Goal: Task Accomplishment & Management: Use online tool/utility

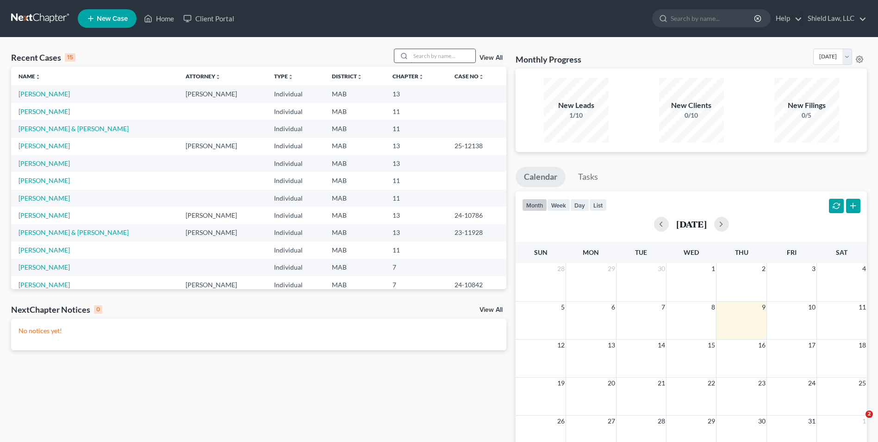
drag, startPoint x: 0, startPoint y: 0, endPoint x: 438, endPoint y: 50, distance: 441.3
click at [438, 50] on input "search" at bounding box center [443, 55] width 65 height 13
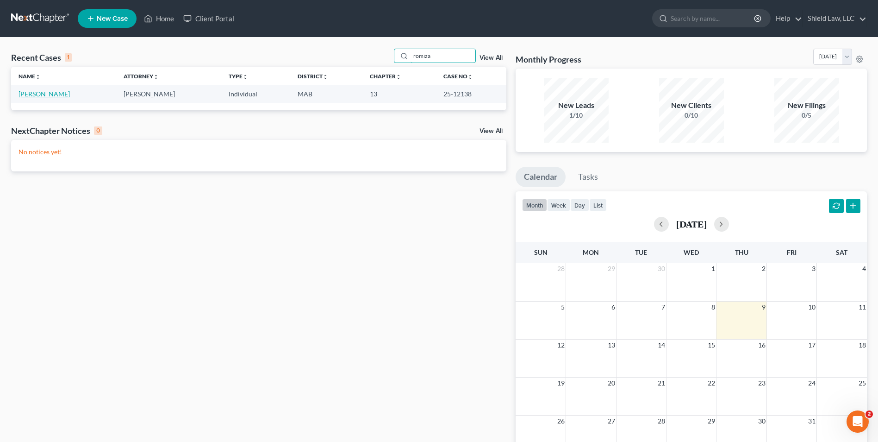
type input "romiza"
click at [27, 94] on link "[PERSON_NAME]" at bounding box center [44, 94] width 51 height 8
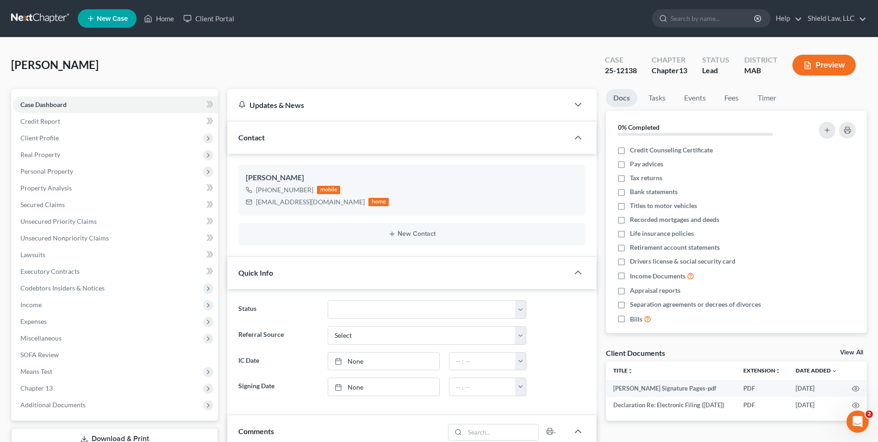
scroll to position [921, 0]
click at [68, 130] on span "Client Profile" at bounding box center [115, 138] width 205 height 17
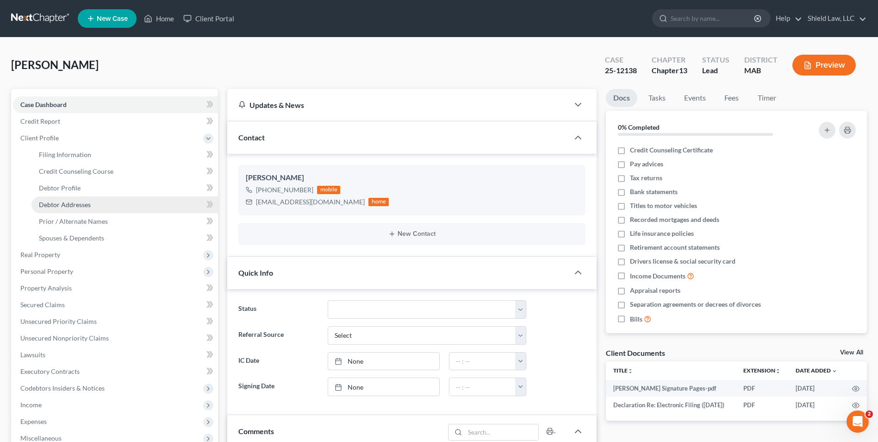
click at [90, 206] on link "Debtor Addresses" at bounding box center [124, 204] width 187 height 17
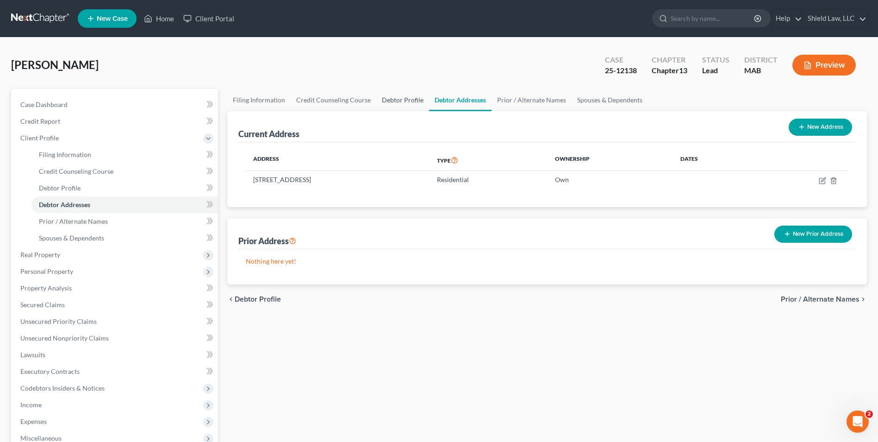
click at [409, 97] on link "Debtor Profile" at bounding box center [402, 100] width 53 height 22
select select "3"
select select "2"
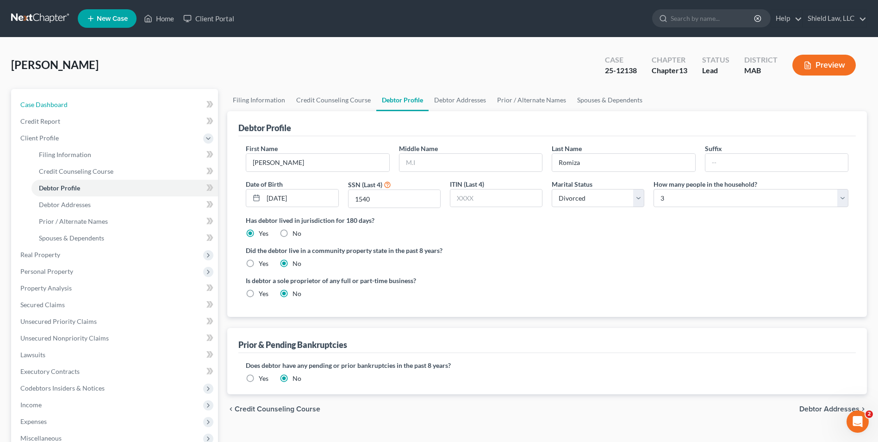
click at [71, 109] on link "Case Dashboard" at bounding box center [115, 104] width 205 height 17
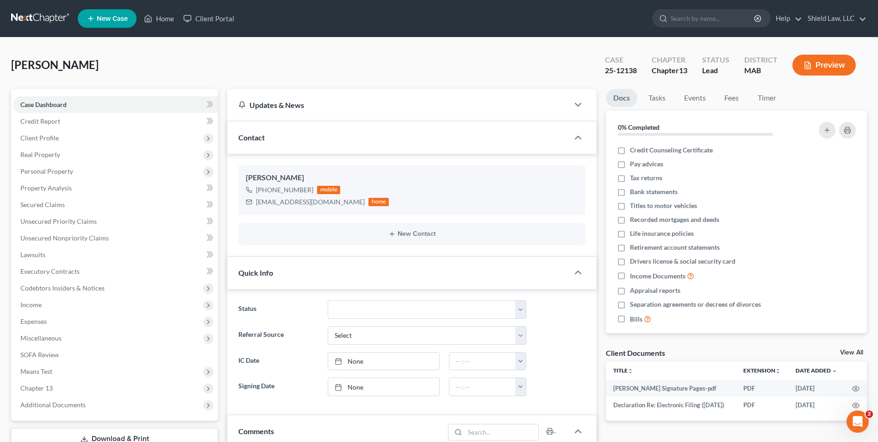
scroll to position [921, 0]
click at [149, 25] on link "Home" at bounding box center [158, 18] width 39 height 17
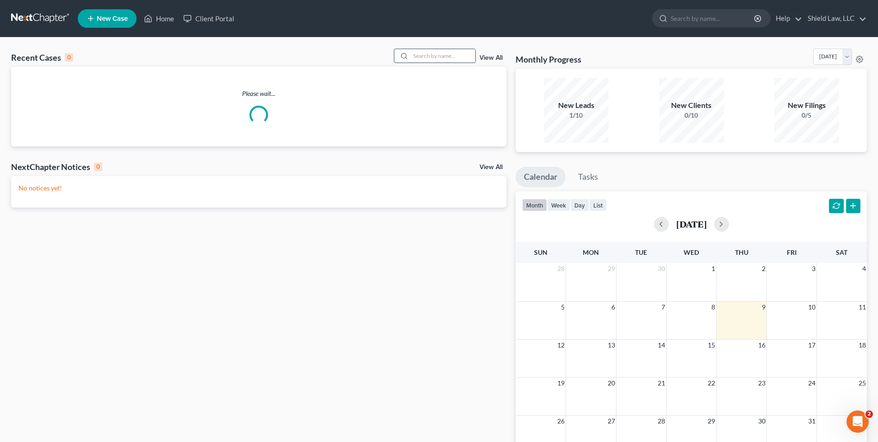
click at [420, 59] on input "search" at bounding box center [443, 55] width 65 height 13
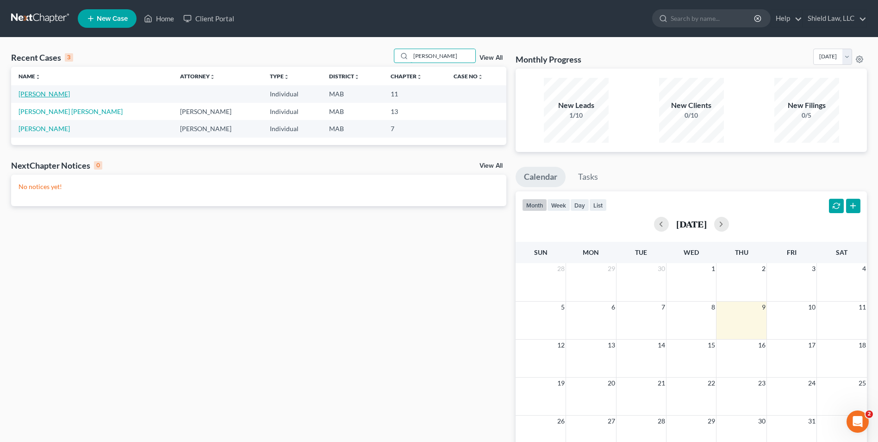
type input "[PERSON_NAME]"
click at [46, 96] on link "[PERSON_NAME]" at bounding box center [44, 94] width 51 height 8
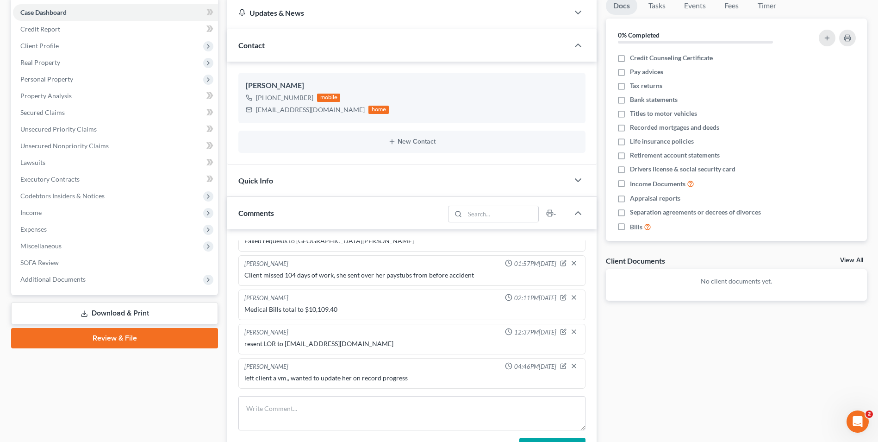
scroll to position [93, 0]
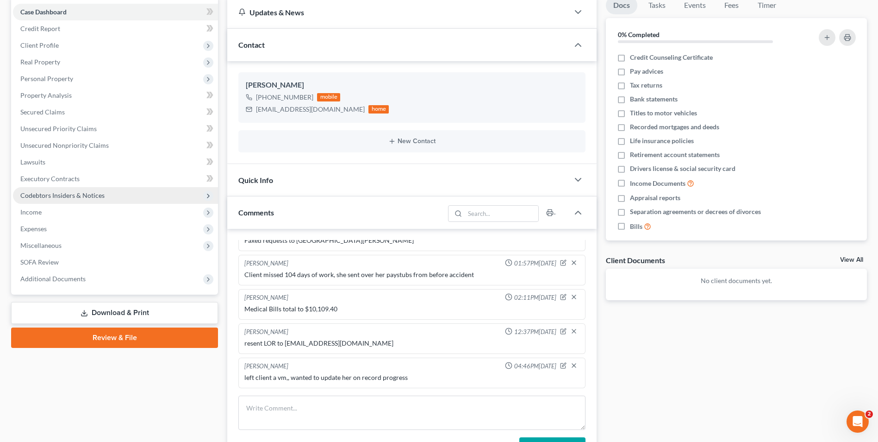
click at [168, 197] on span "Codebtors Insiders & Notices" at bounding box center [115, 195] width 205 height 17
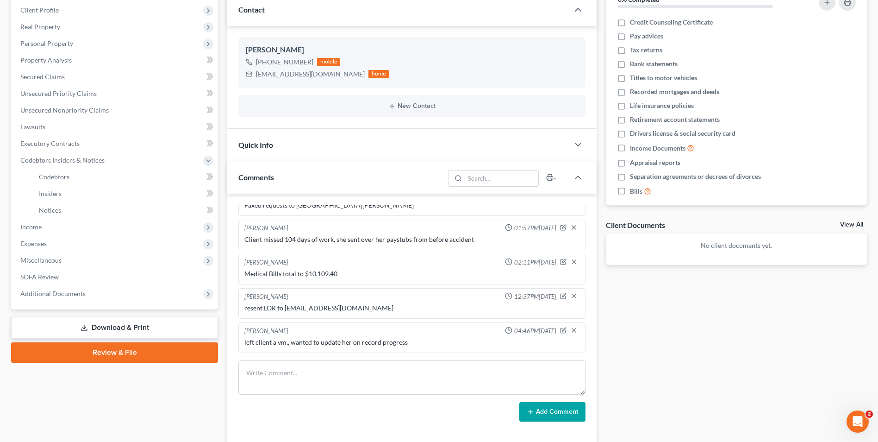
scroll to position [127, 0]
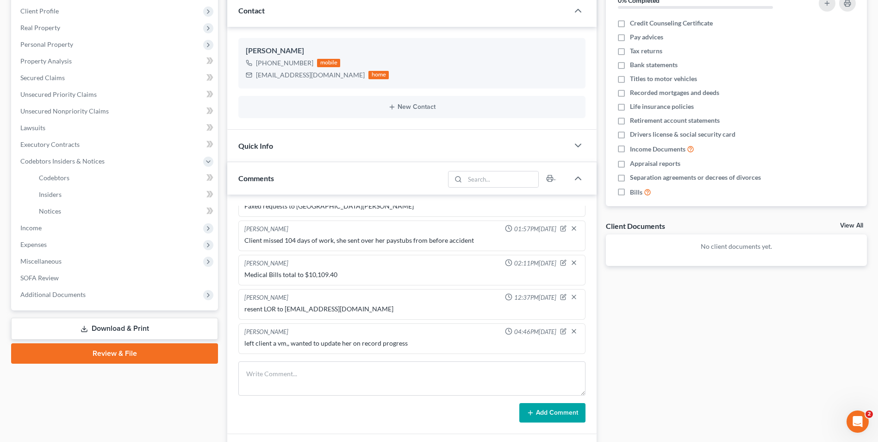
click at [778, 286] on div "Docs Tasks Events Fees Timer 0% Completed Nothing here yet! Credit Counseling C…" at bounding box center [736, 230] width 270 height 537
click at [778, 313] on div "Docs Tasks Events Fees Timer 0% Completed Nothing here yet! Credit Counseling C…" at bounding box center [736, 230] width 270 height 537
click at [772, 296] on div "Docs Tasks Events Fees Timer 0% Completed Nothing here yet! Credit Counseling C…" at bounding box center [736, 230] width 270 height 537
click at [332, 373] on textarea at bounding box center [411, 378] width 347 height 34
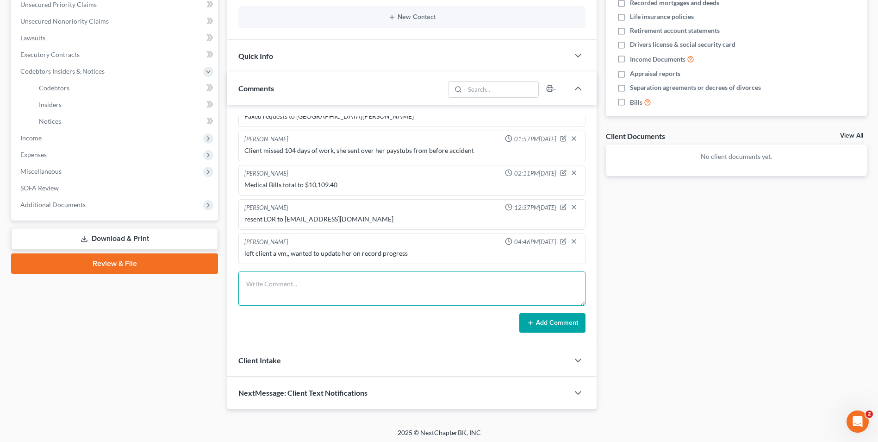
scroll to position [219, 0]
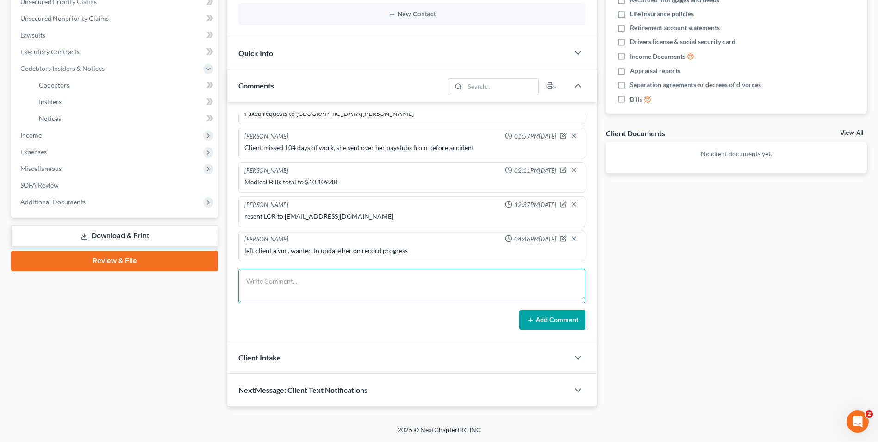
click at [296, 280] on textarea at bounding box center [411, 285] width 347 height 34
type textarea "Spoke to client, told her we are waiting on records from [PERSON_NAME] israel a…"
click at [532, 317] on icon at bounding box center [530, 319] width 7 height 7
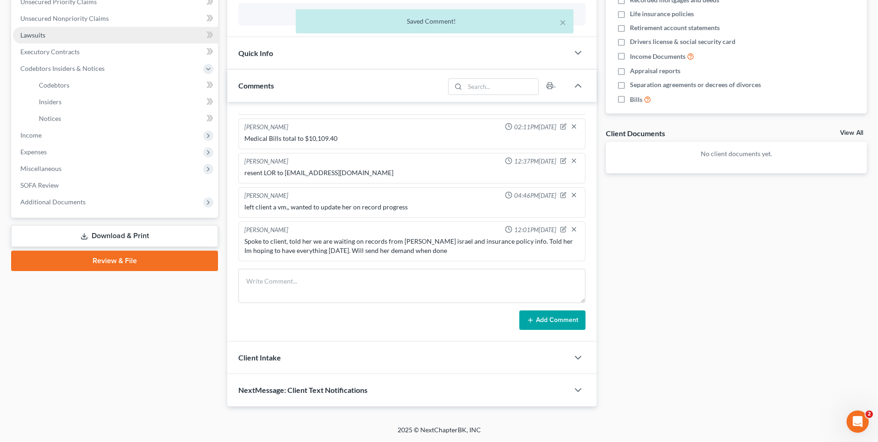
scroll to position [0, 0]
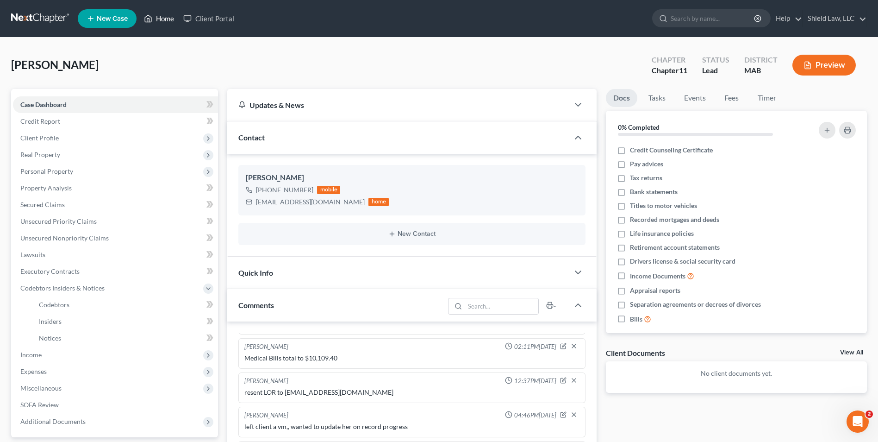
click at [163, 17] on link "Home" at bounding box center [158, 18] width 39 height 17
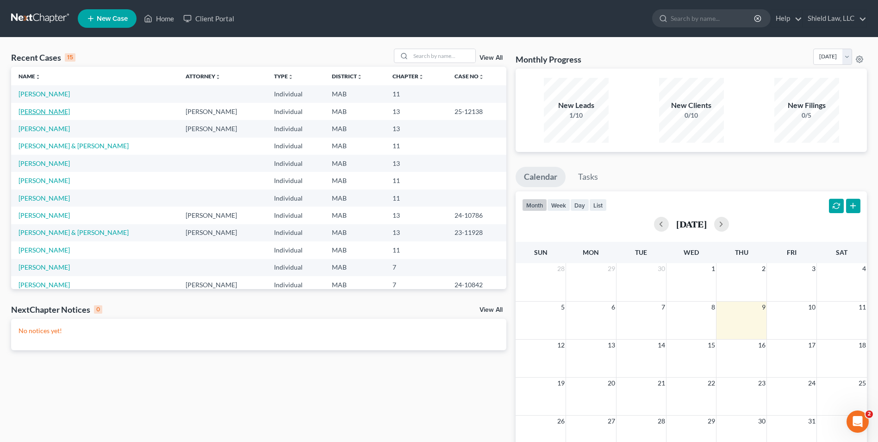
click at [51, 112] on link "[PERSON_NAME]" at bounding box center [44, 111] width 51 height 8
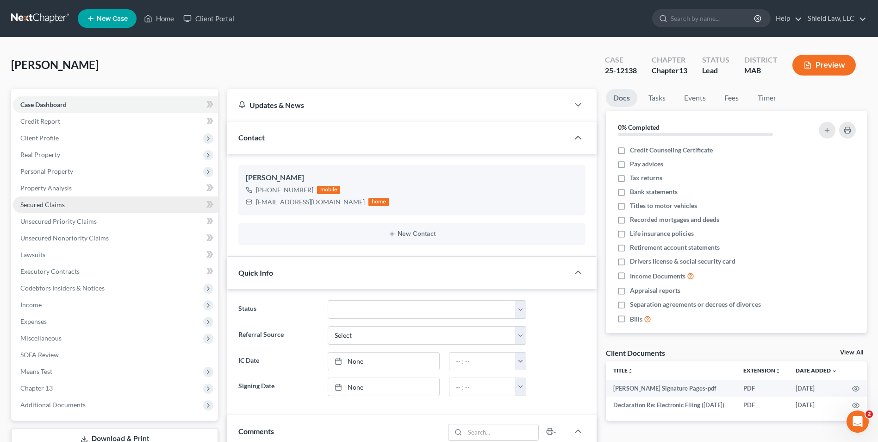
click at [72, 203] on link "Secured Claims" at bounding box center [115, 204] width 205 height 17
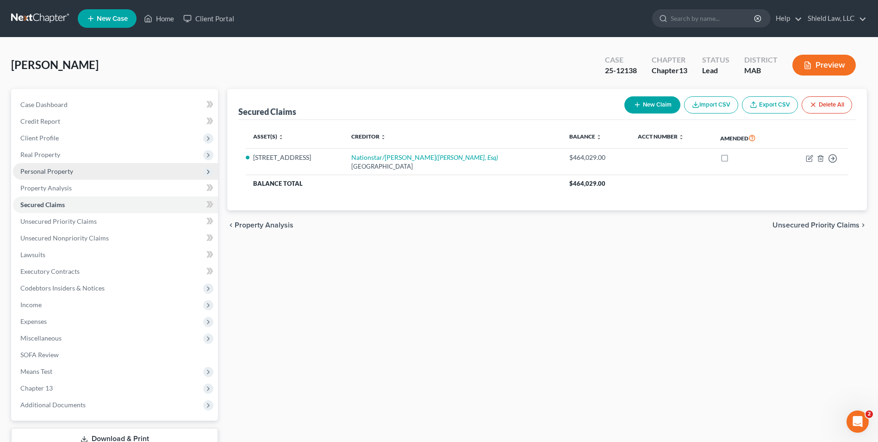
click at [75, 172] on span "Personal Property" at bounding box center [115, 171] width 205 height 17
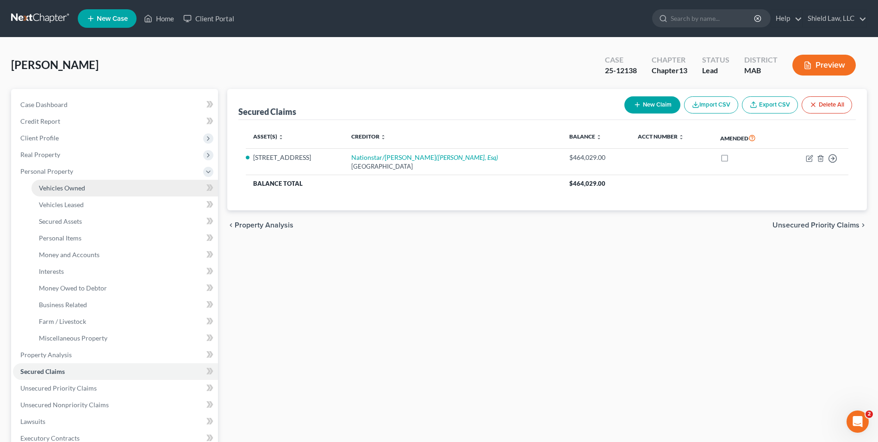
click at [85, 187] on link "Vehicles Owned" at bounding box center [124, 188] width 187 height 17
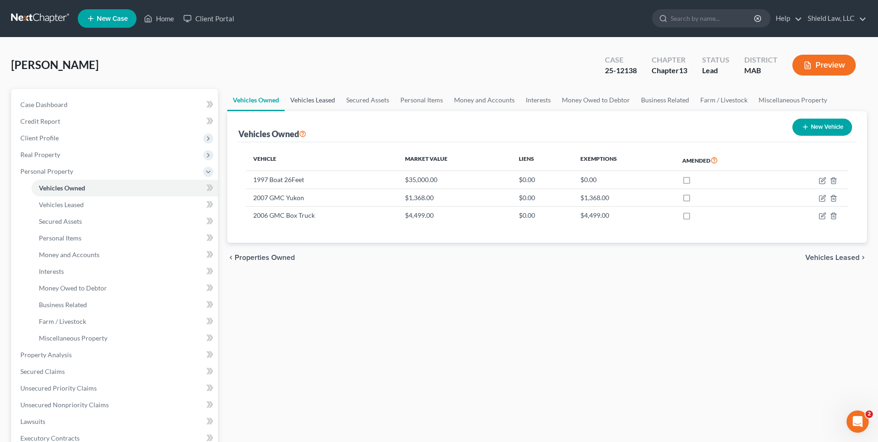
click at [318, 104] on link "Vehicles Leased" at bounding box center [313, 100] width 56 height 22
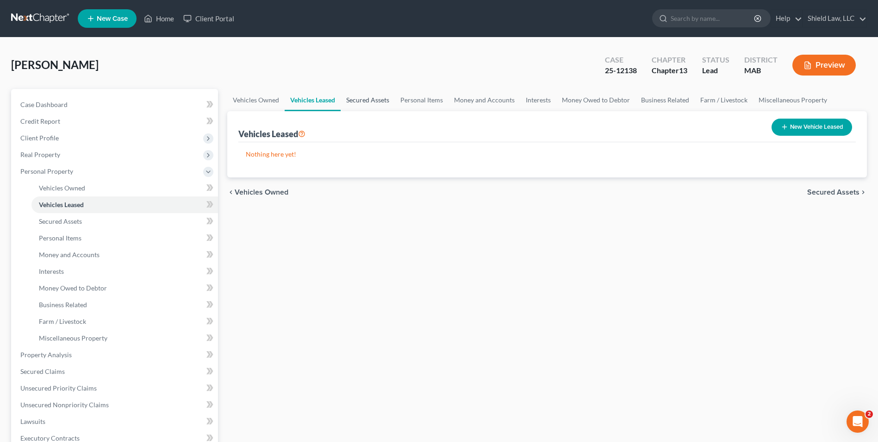
click at [365, 97] on link "Secured Assets" at bounding box center [368, 100] width 54 height 22
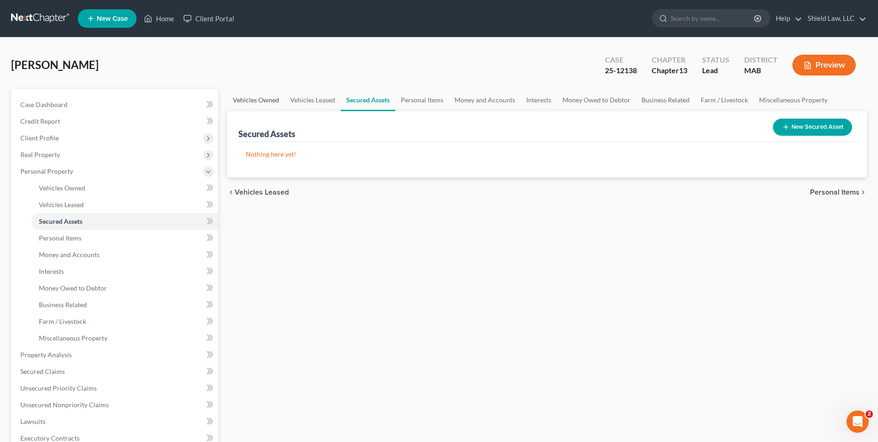
click at [244, 100] on link "Vehicles Owned" at bounding box center [255, 100] width 57 height 22
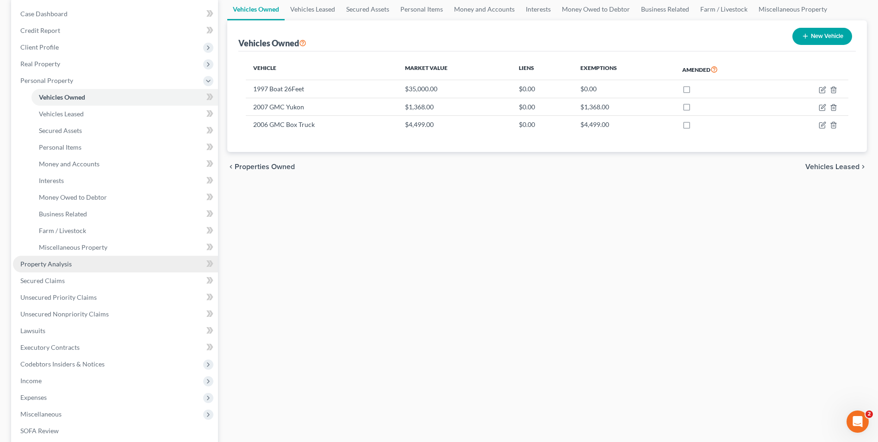
scroll to position [93, 0]
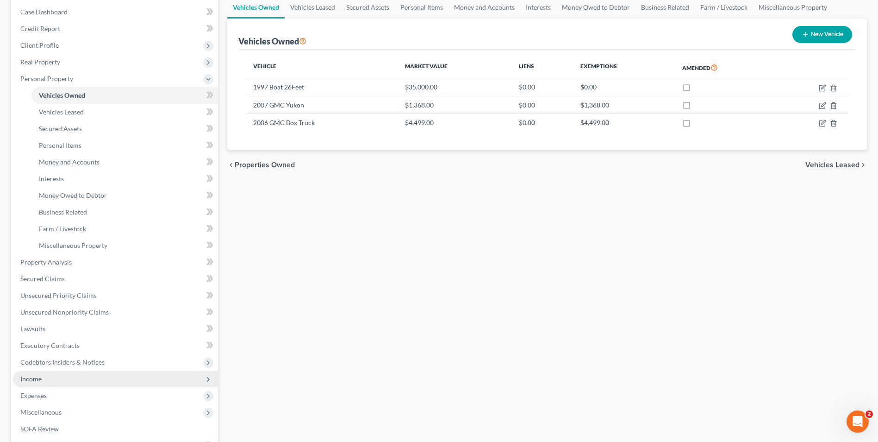
click at [44, 373] on span "Income" at bounding box center [115, 378] width 205 height 17
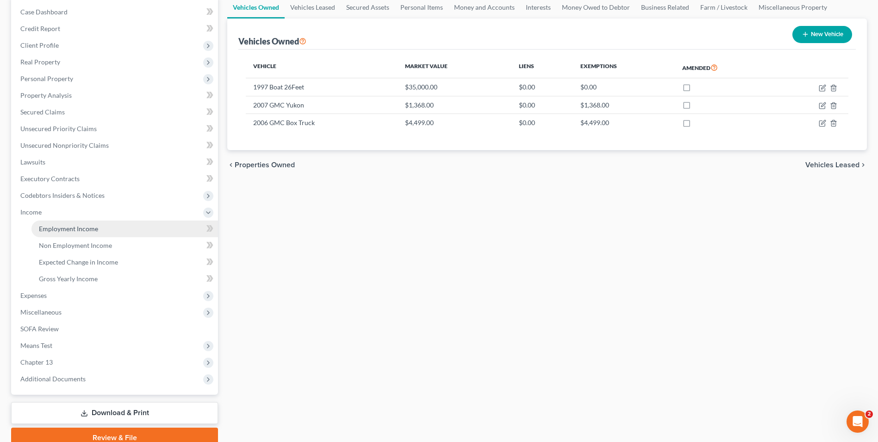
click at [82, 229] on span "Employment Income" at bounding box center [68, 229] width 59 height 8
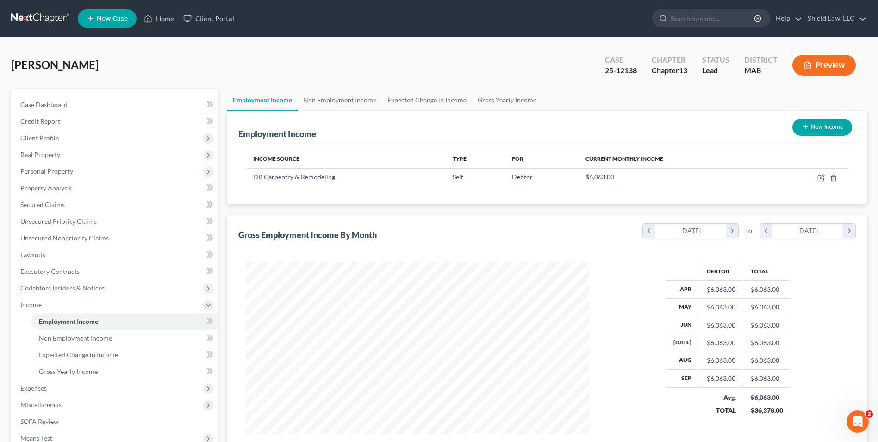
scroll to position [172, 362]
click at [324, 99] on link "Non Employment Income" at bounding box center [340, 100] width 84 height 22
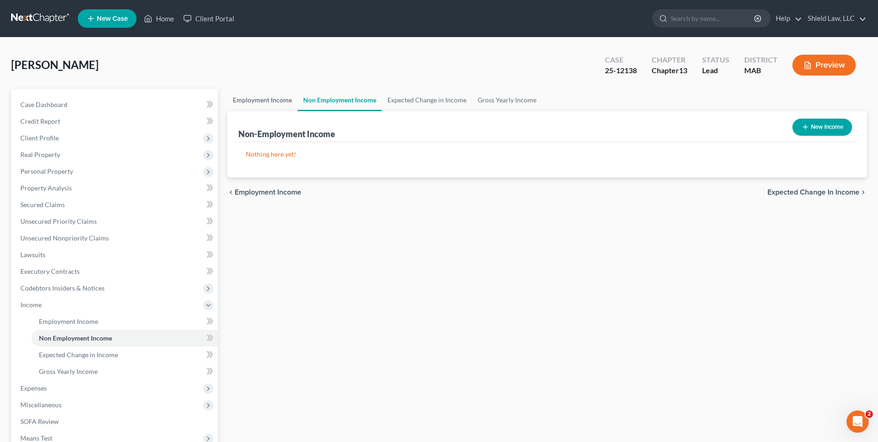
click at [280, 103] on link "Employment Income" at bounding box center [262, 100] width 70 height 22
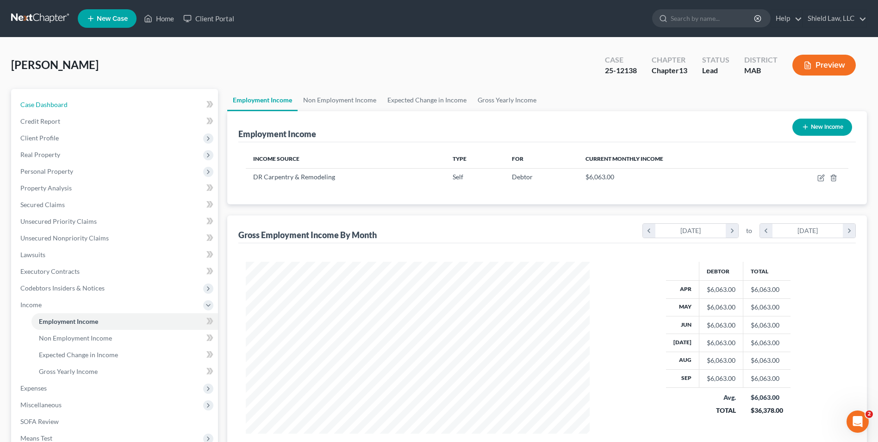
drag, startPoint x: 50, startPoint y: 106, endPoint x: 227, endPoint y: 64, distance: 182.1
click at [50, 106] on span "Case Dashboard" at bounding box center [43, 104] width 47 height 8
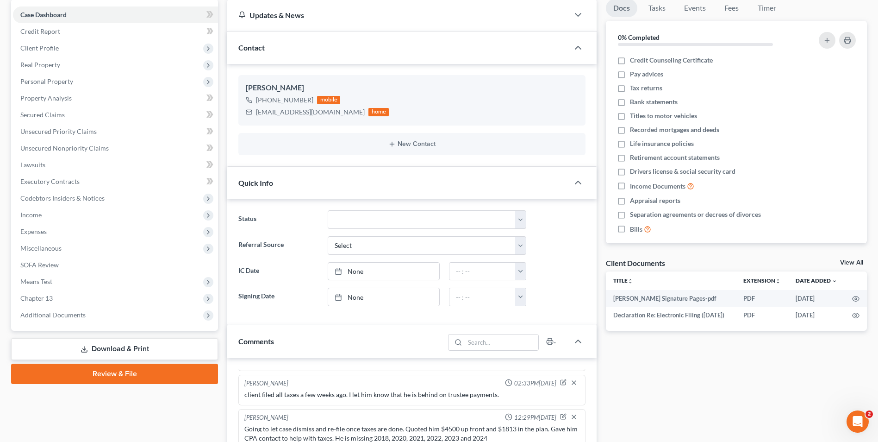
scroll to position [231, 0]
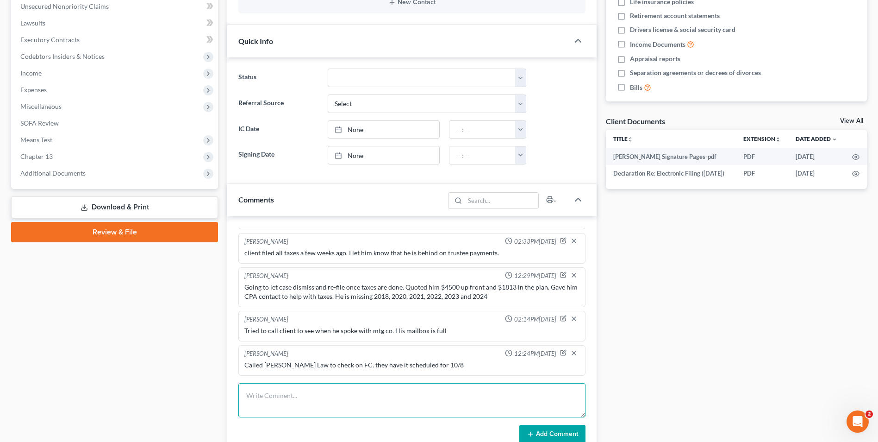
click at [310, 387] on textarea at bounding box center [411, 400] width 347 height 34
paste textarea "We will need the following documents for your bankruptcy case: 6 months of rece…"
type textarea "did intake with client over the phone Email to client We will need the followin…"
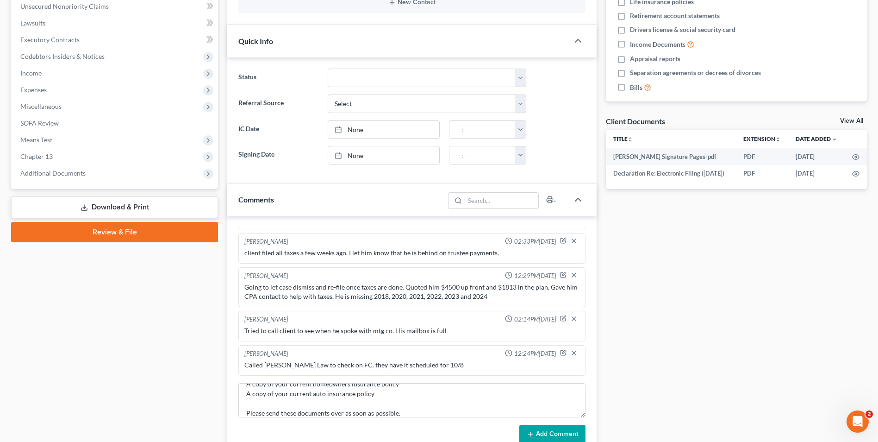
click at [541, 427] on button "Add Comment" at bounding box center [552, 433] width 66 height 19
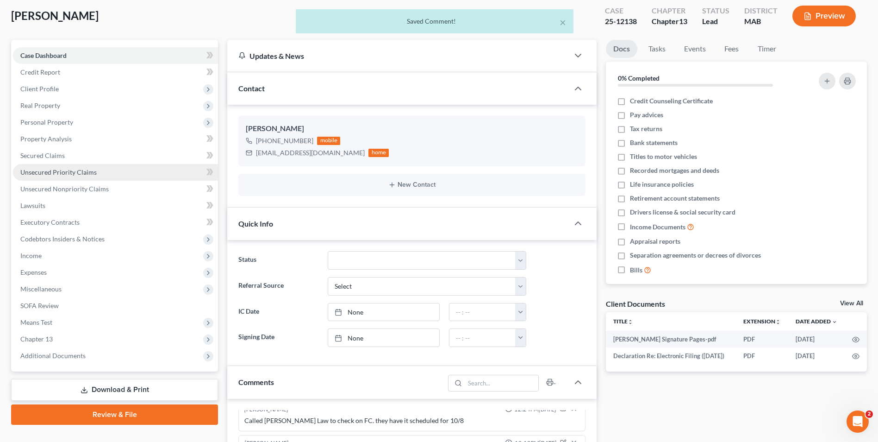
scroll to position [0, 0]
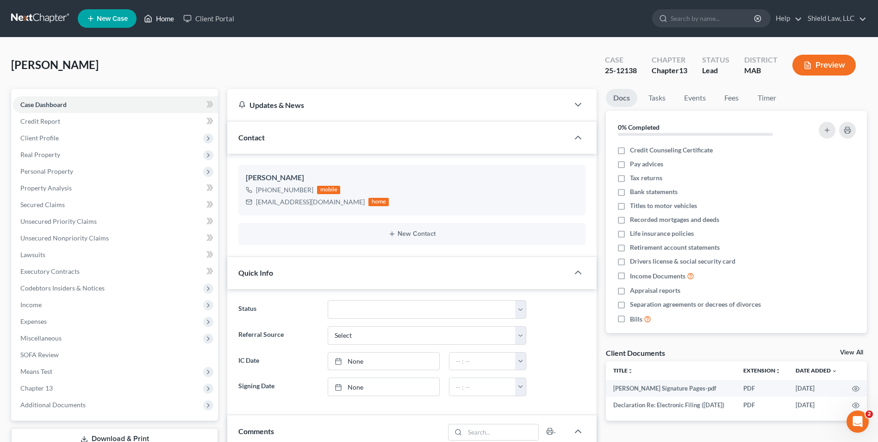
drag, startPoint x: 157, startPoint y: 18, endPoint x: 151, endPoint y: 1, distance: 18.2
click at [157, 18] on link "Home" at bounding box center [158, 18] width 39 height 17
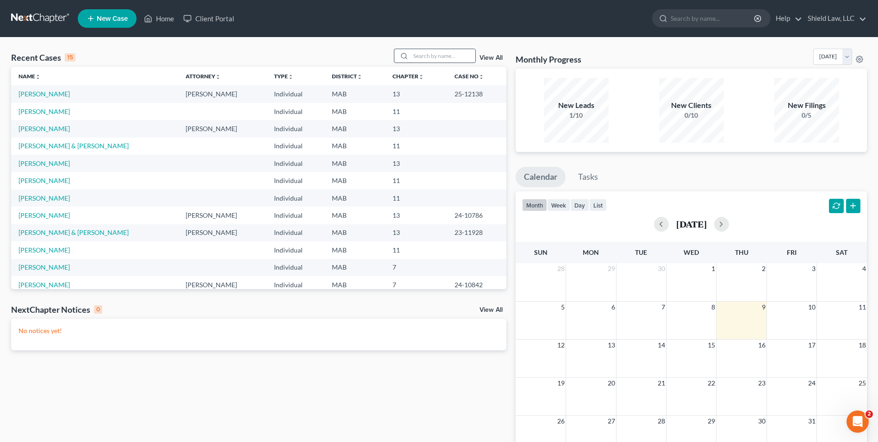
click at [463, 56] on input "search" at bounding box center [443, 55] width 65 height 13
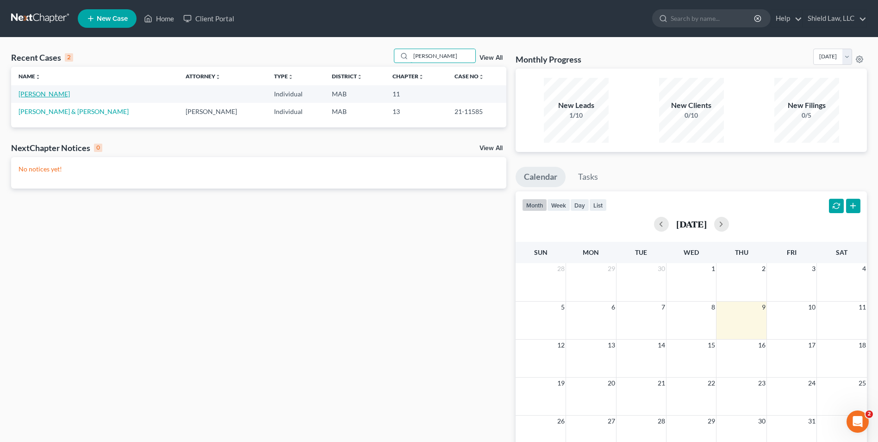
type input "[PERSON_NAME]"
click at [36, 93] on link "[PERSON_NAME]" at bounding box center [44, 94] width 51 height 8
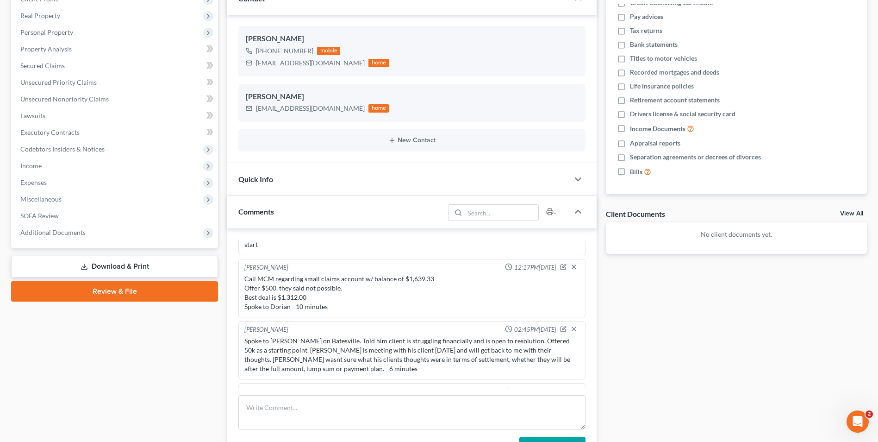
scroll to position [2524, 0]
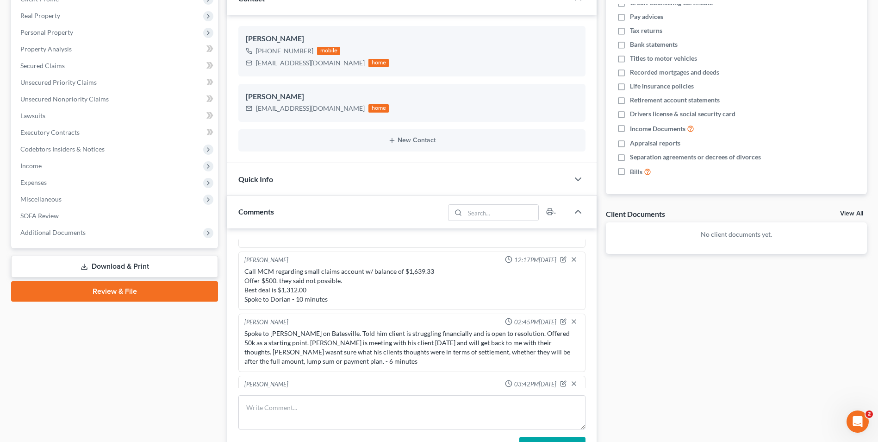
click at [637, 321] on div "Docs Tasks Events Fees Timer 0% Completed Nothing here yet! Credit Counseling C…" at bounding box center [736, 241] width 270 height 582
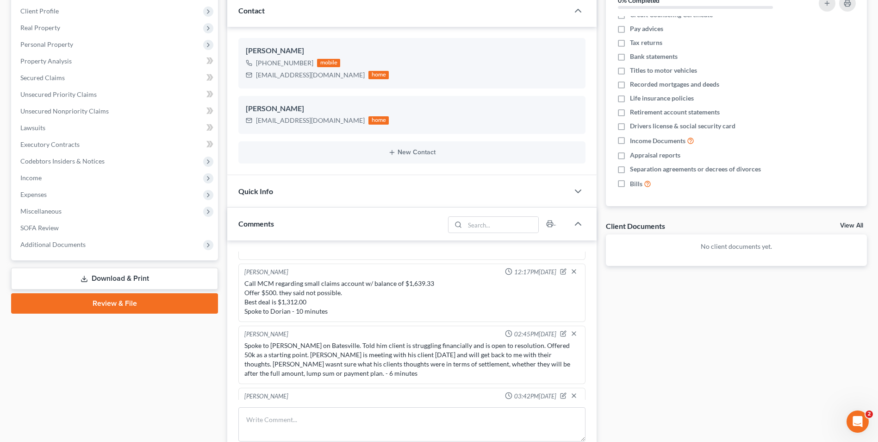
scroll to position [265, 0]
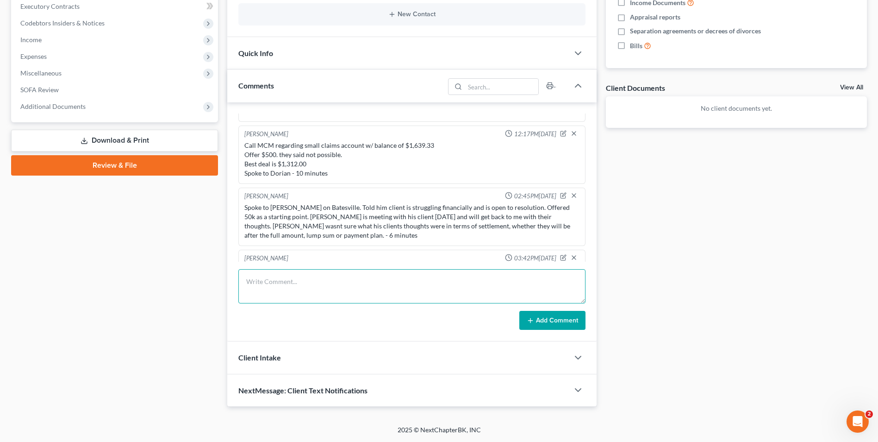
click at [317, 287] on textarea at bounding box center [411, 286] width 347 height 34
type textarea "Going to see if Batesville will do 50k by [DATE], 50k by [DATE] and 50k by [DAT…"
click at [530, 327] on button "Add Comment" at bounding box center [552, 320] width 66 height 19
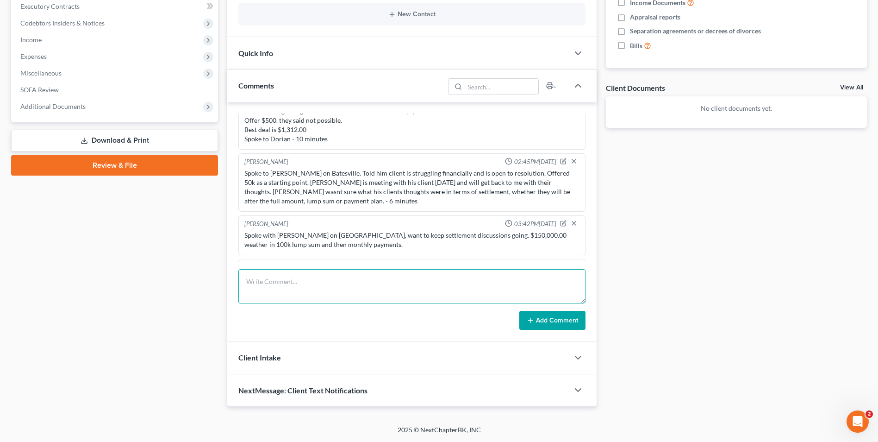
click at [294, 271] on textarea at bounding box center [411, 286] width 347 height 34
type textarea "Spoke MCM, settled for $1250 to be paid by [DATE]. Once payment is made, they w…"
click at [551, 327] on button "Add Comment" at bounding box center [552, 320] width 66 height 19
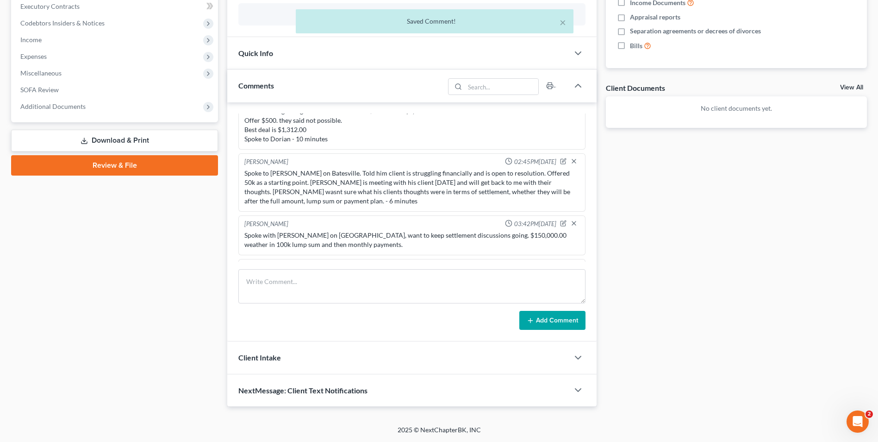
scroll to position [2602, 0]
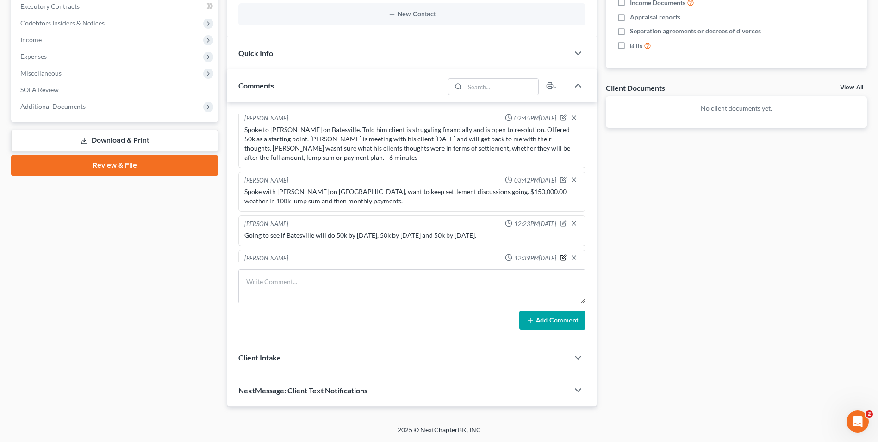
click at [561, 255] on icon "button" at bounding box center [563, 257] width 5 height 5
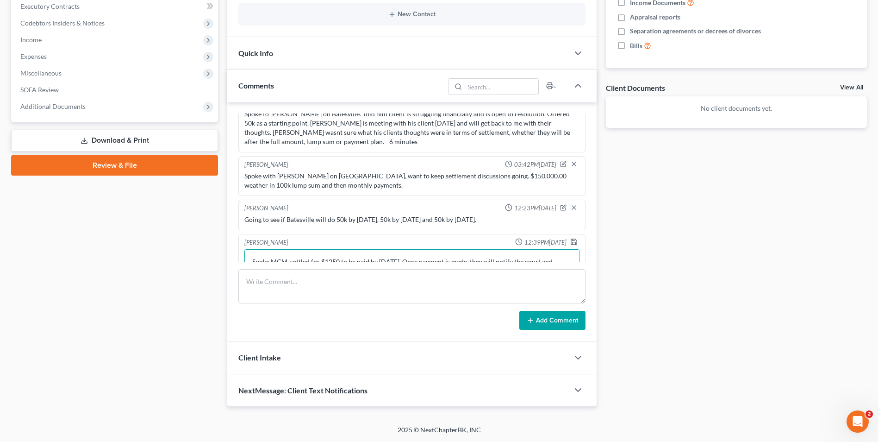
click at [405, 250] on textarea "Spoke MCM, settled for $1250 to be paid by [DATE]. Once payment is made, they w…" at bounding box center [411, 266] width 335 height 34
type textarea "Spoke MCM, settled for $1250 to be paid by [DATE]. Once payment is made, they w…"
click at [571, 239] on icon "button" at bounding box center [574, 242] width 6 height 6
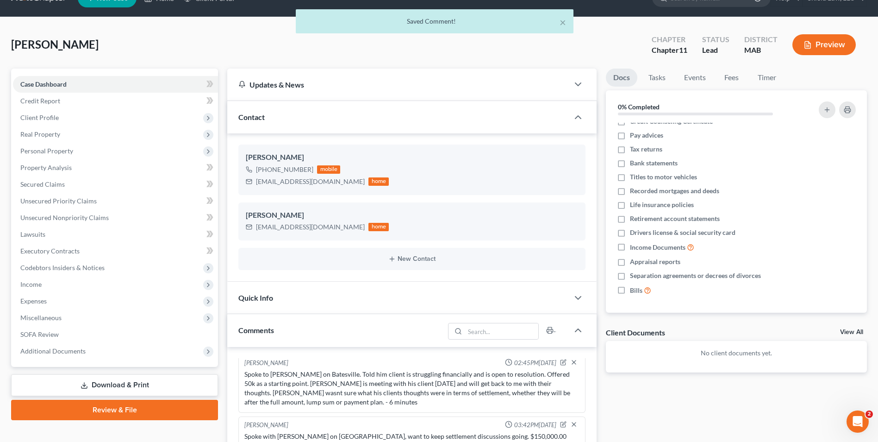
scroll to position [0, 0]
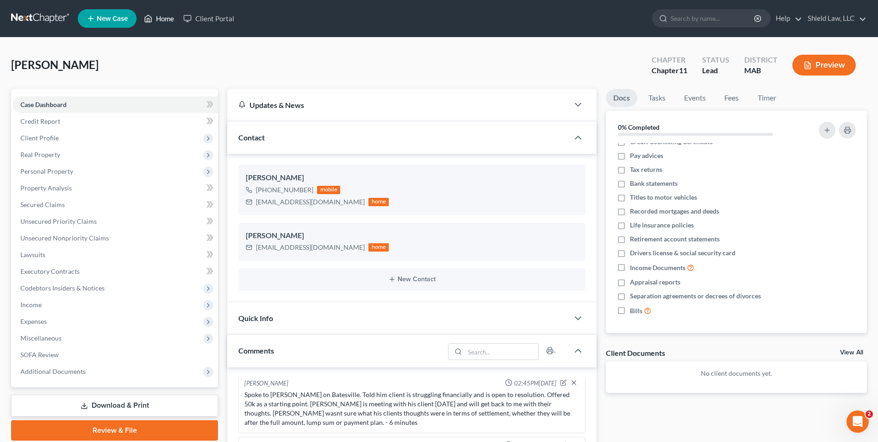
click at [166, 18] on link "Home" at bounding box center [158, 18] width 39 height 17
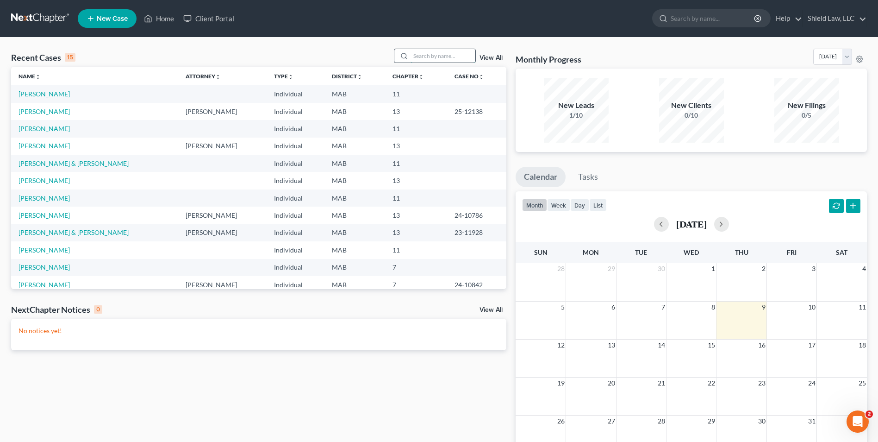
click at [430, 56] on input "search" at bounding box center [443, 55] width 65 height 13
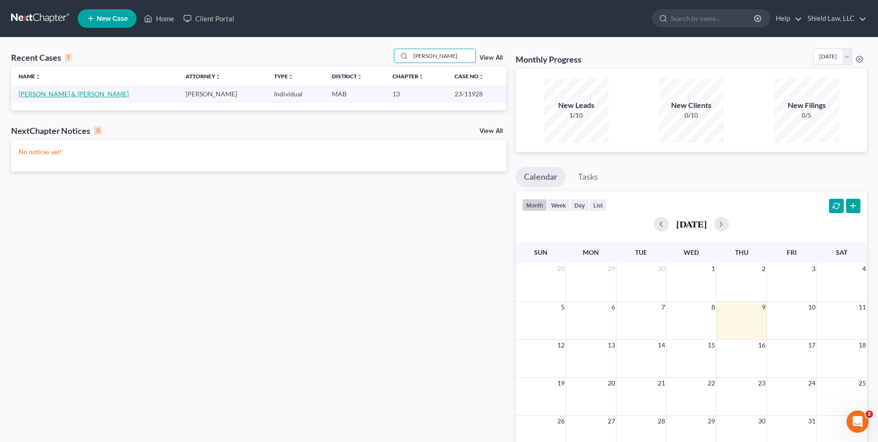
type input "[PERSON_NAME]"
click at [37, 94] on link "[PERSON_NAME] & [PERSON_NAME]" at bounding box center [74, 94] width 110 height 8
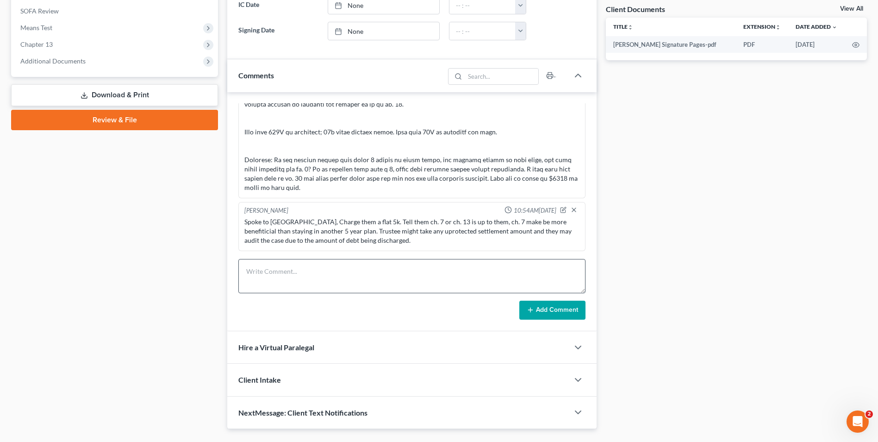
scroll to position [366, 0]
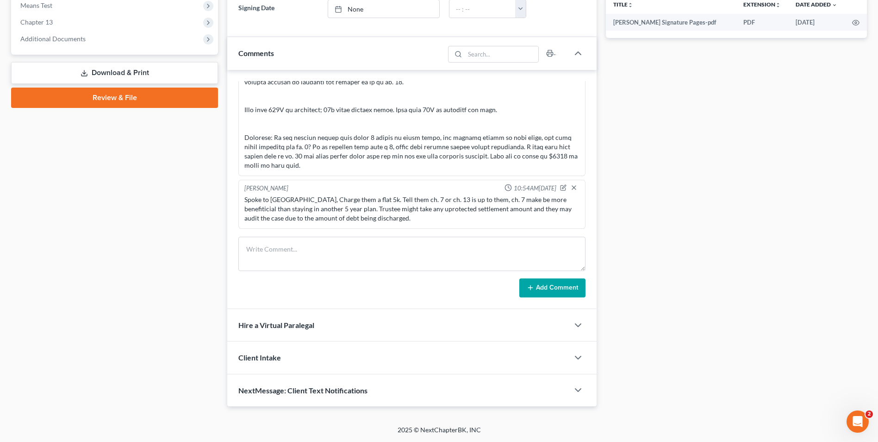
click at [331, 272] on form "Add Comment" at bounding box center [411, 267] width 347 height 61
click at [331, 269] on textarea at bounding box center [411, 254] width 347 height 34
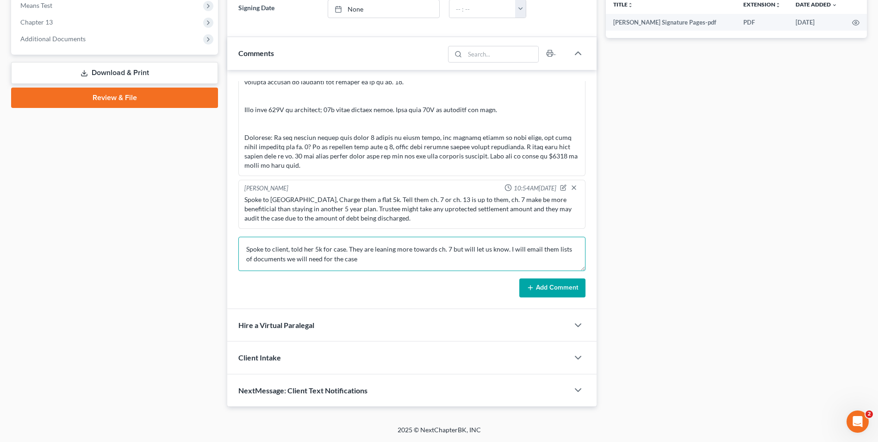
click at [425, 258] on textarea "Spoke to client, told her 5k for case. They are leaning more towards ch. 7 but …" at bounding box center [411, 254] width 347 height 34
type textarea "Spoke to client, told her 5k for case. They are leaning more towards ch. 7 but …"
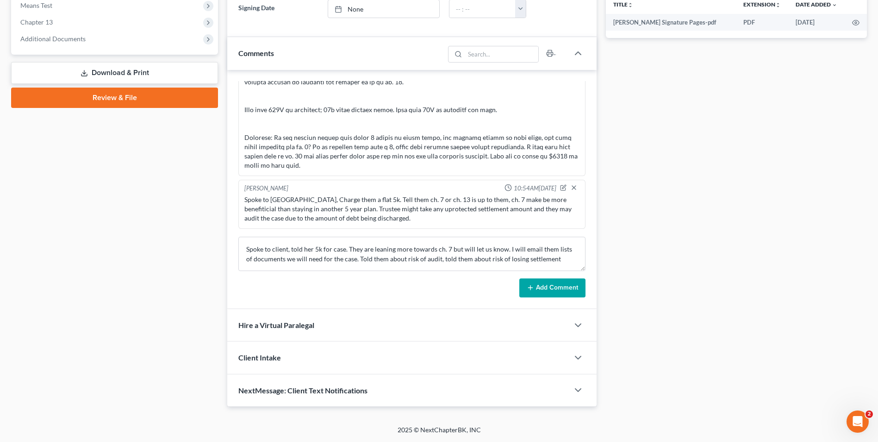
click at [530, 292] on button "Add Comment" at bounding box center [552, 287] width 66 height 19
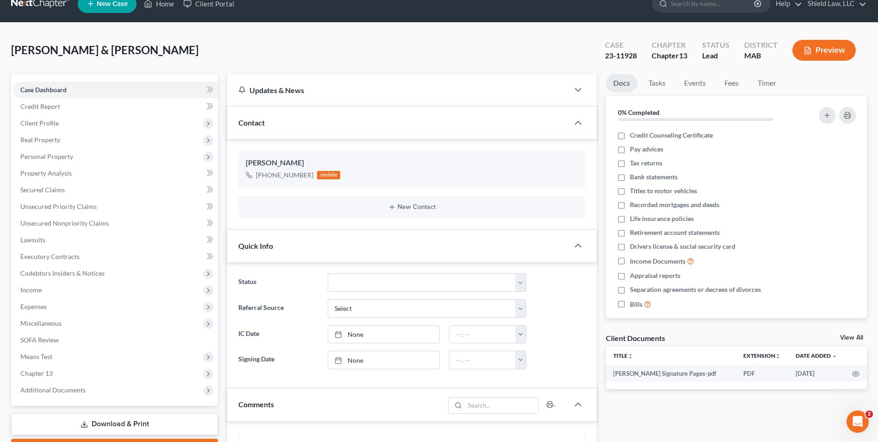
scroll to position [0, 0]
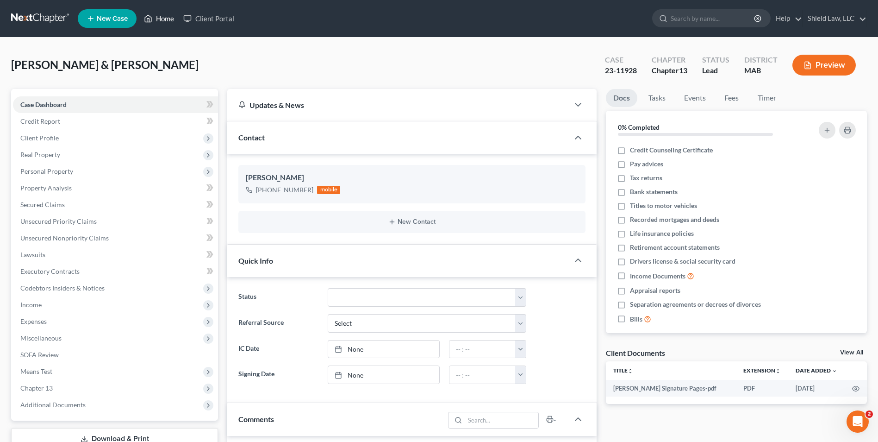
click at [162, 14] on link "Home" at bounding box center [158, 18] width 39 height 17
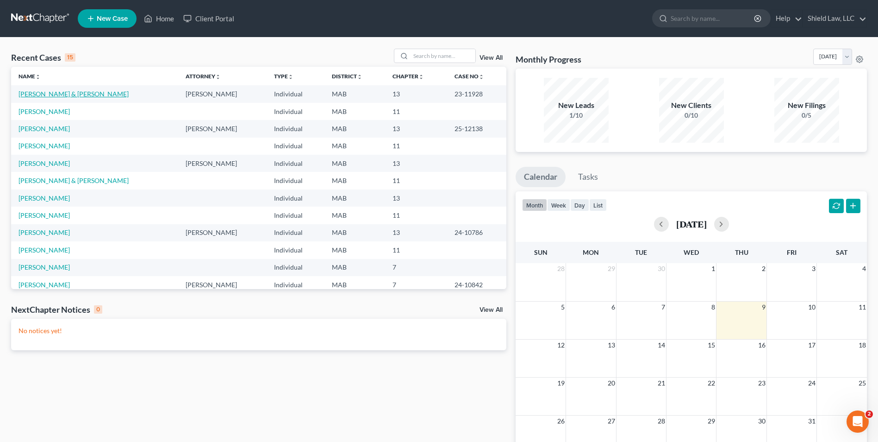
click at [41, 94] on link "[PERSON_NAME] & [PERSON_NAME]" at bounding box center [74, 94] width 110 height 8
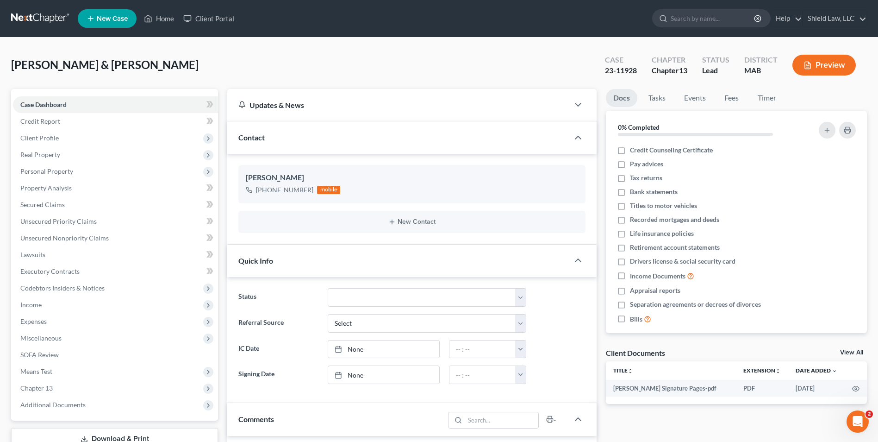
scroll to position [1292, 0]
click at [74, 182] on link "Property Analysis" at bounding box center [115, 188] width 205 height 17
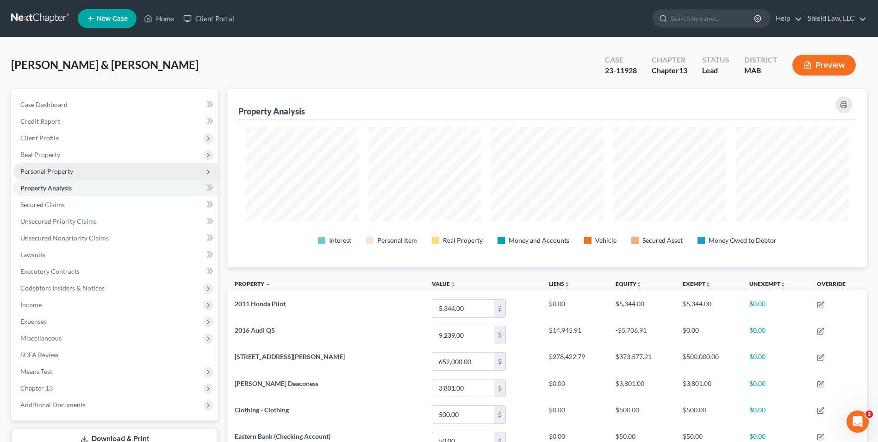
click at [50, 178] on span "Personal Property" at bounding box center [115, 171] width 205 height 17
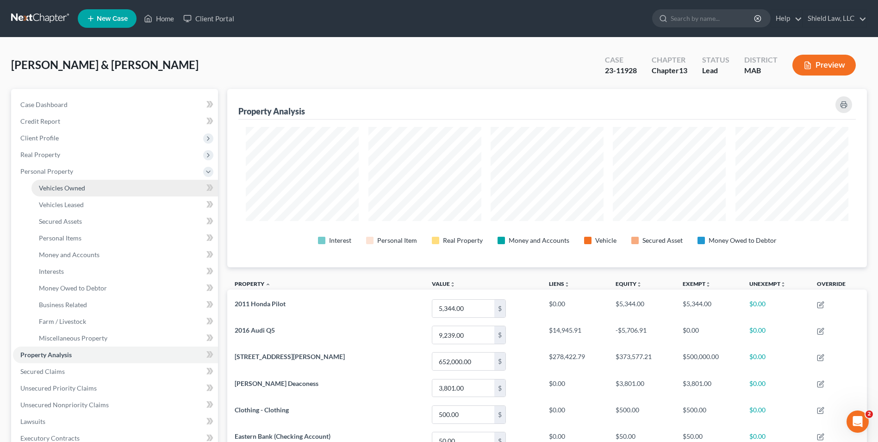
click at [79, 191] on span "Vehicles Owned" at bounding box center [62, 188] width 46 height 8
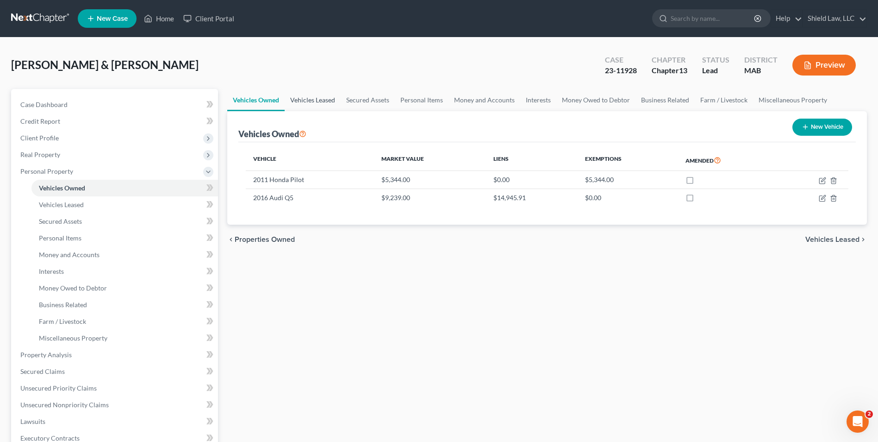
click at [328, 100] on link "Vehicles Leased" at bounding box center [313, 100] width 56 height 22
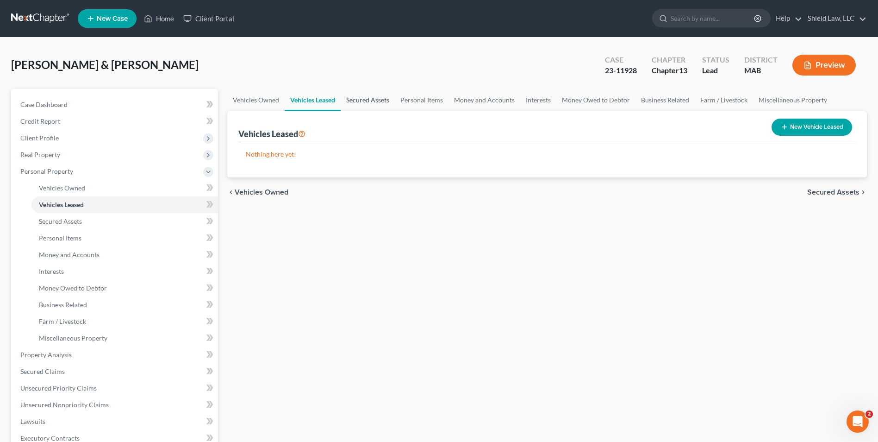
click at [388, 100] on link "Secured Assets" at bounding box center [368, 100] width 54 height 22
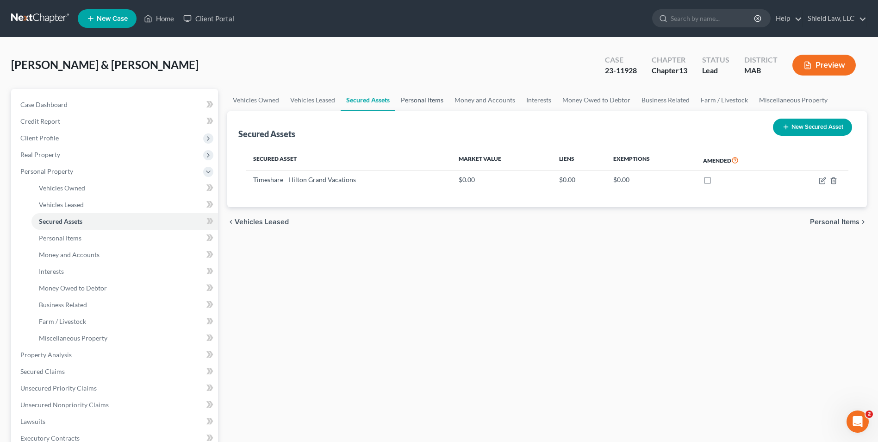
click at [431, 101] on link "Personal Items" at bounding box center [422, 100] width 54 height 22
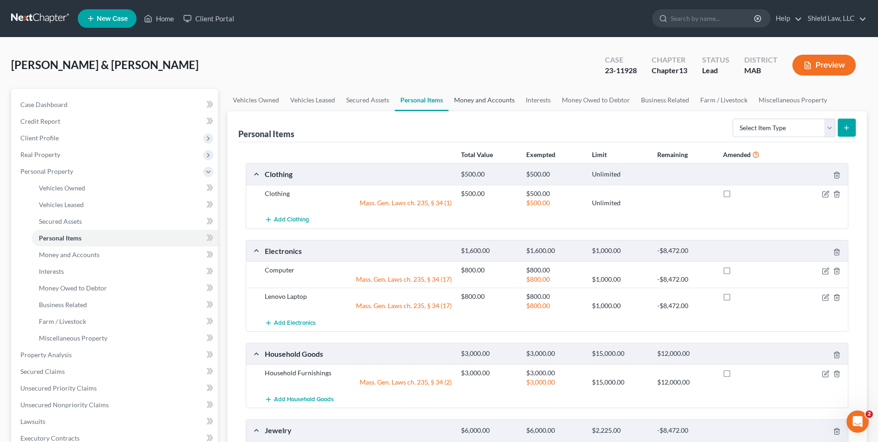
click at [485, 100] on link "Money and Accounts" at bounding box center [485, 100] width 72 height 22
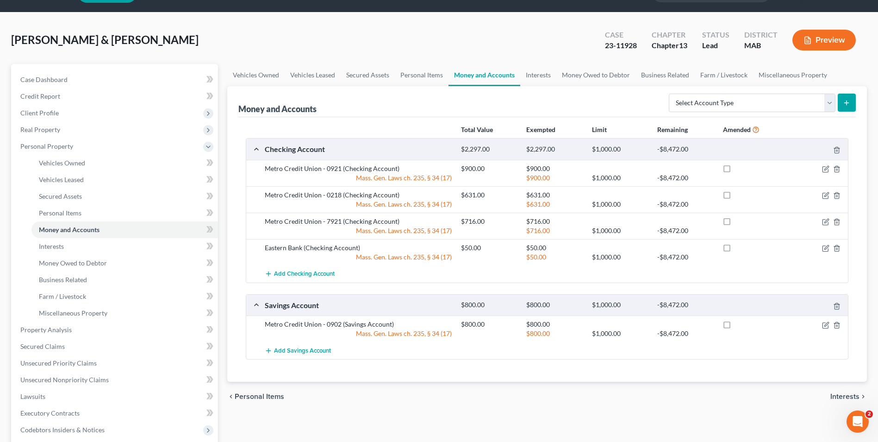
scroll to position [46, 0]
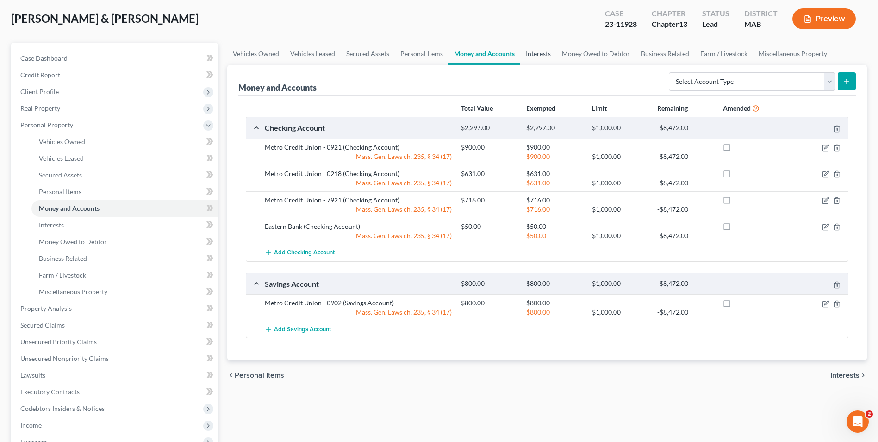
click at [530, 53] on link "Interests" at bounding box center [538, 54] width 36 height 22
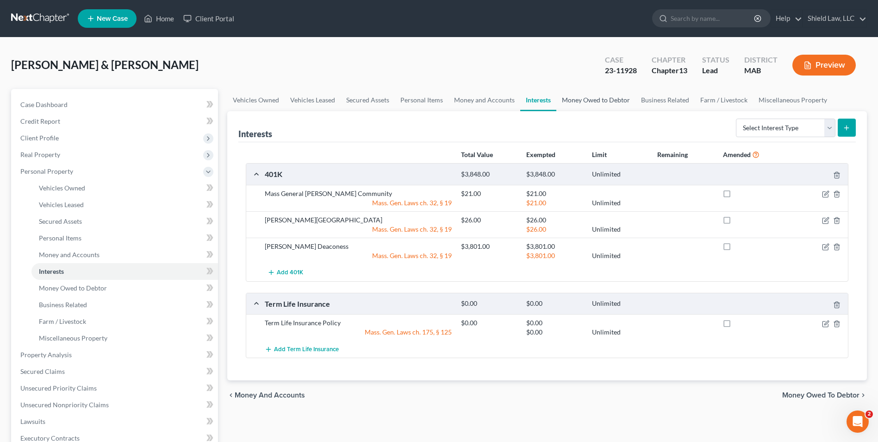
click at [593, 103] on link "Money Owed to Debtor" at bounding box center [595, 100] width 79 height 22
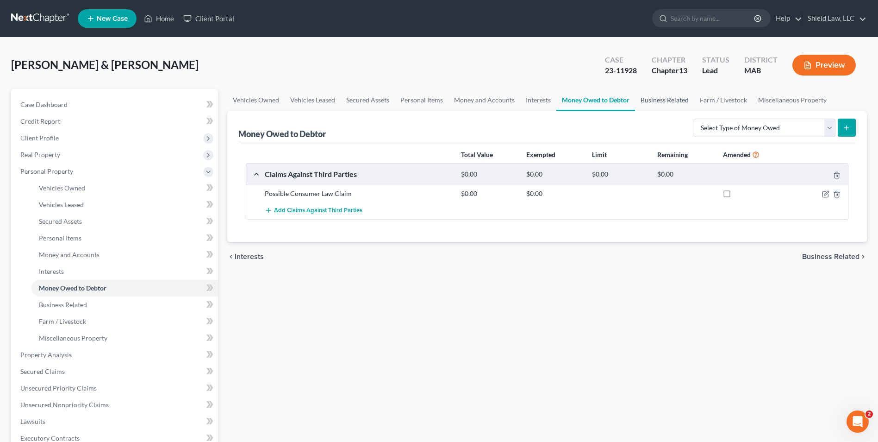
click at [654, 100] on link "Business Related" at bounding box center [664, 100] width 59 height 22
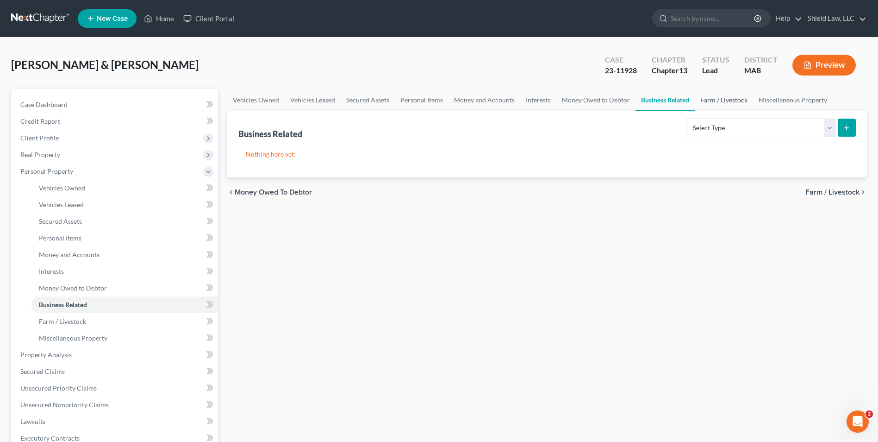
click at [726, 99] on link "Farm / Livestock" at bounding box center [724, 100] width 58 height 22
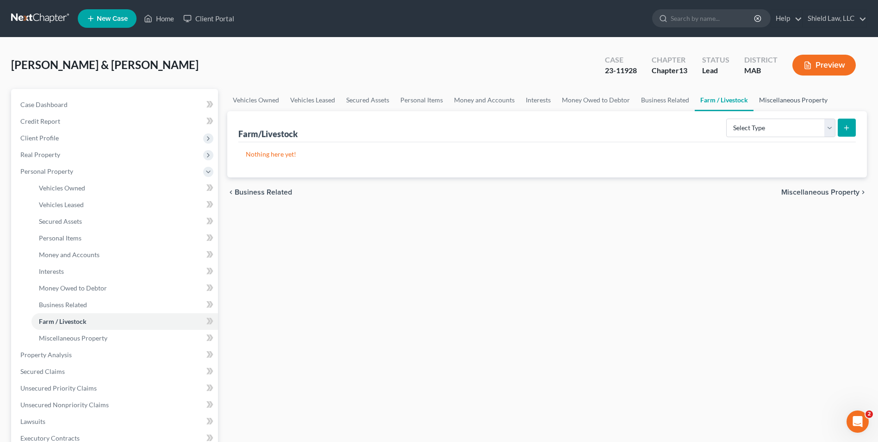
click at [798, 97] on link "Miscellaneous Property" at bounding box center [794, 100] width 80 height 22
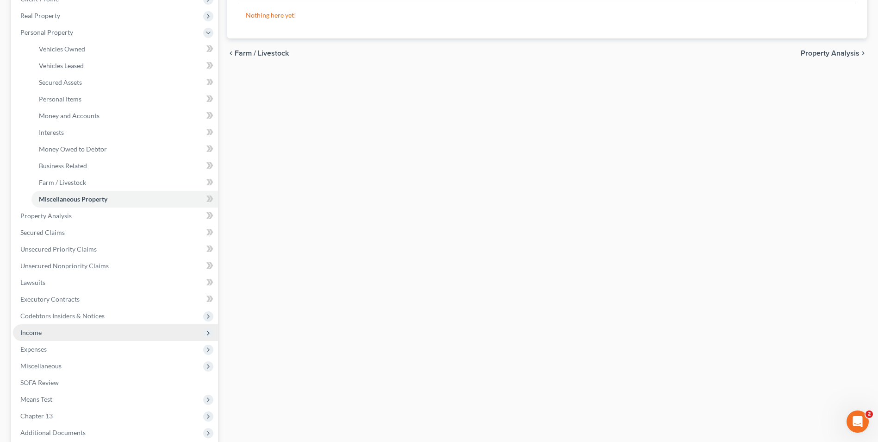
click at [46, 332] on span "Income" at bounding box center [115, 332] width 205 height 17
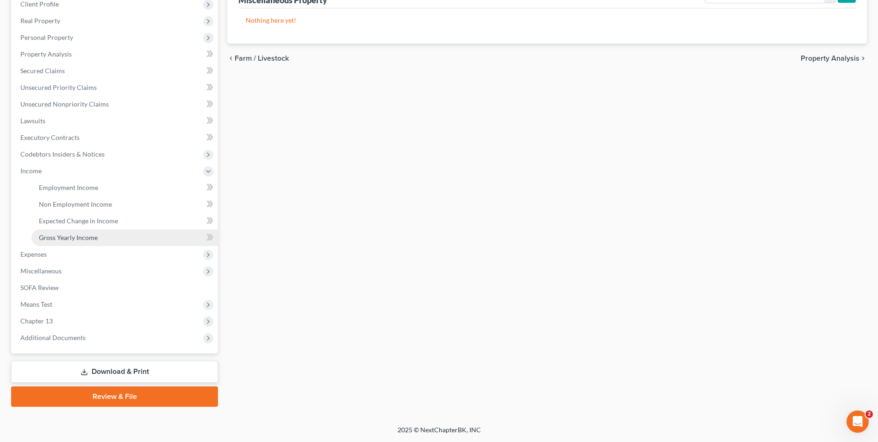
scroll to position [134, 0]
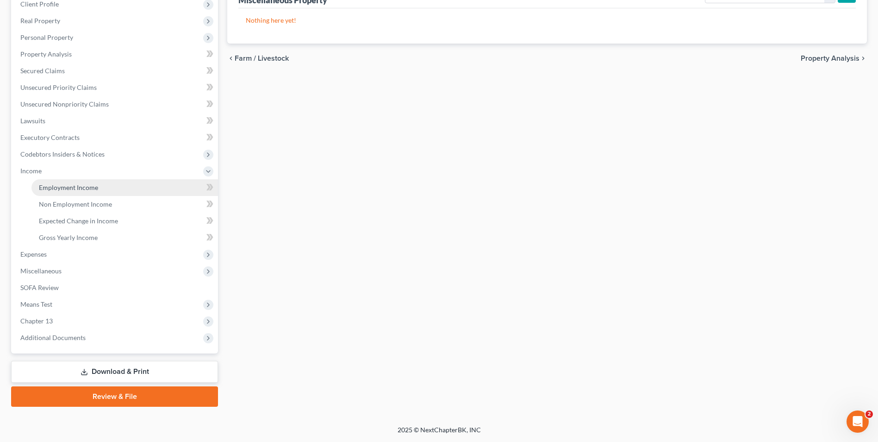
click at [127, 189] on link "Employment Income" at bounding box center [124, 187] width 187 height 17
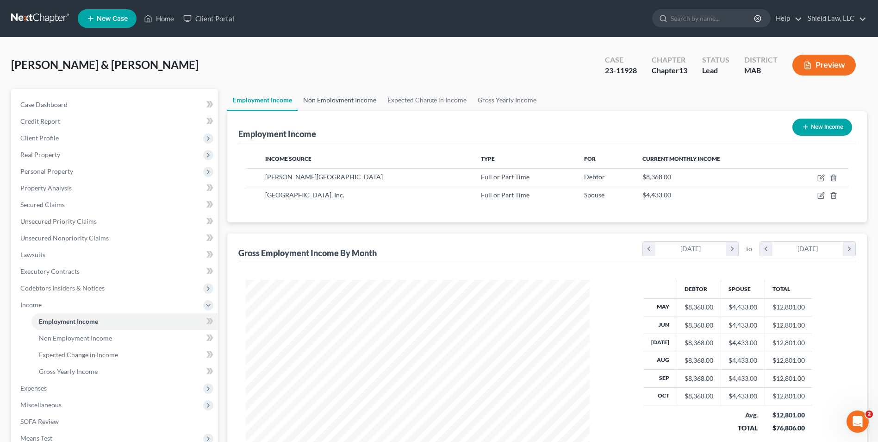
scroll to position [172, 362]
click at [356, 98] on link "Non Employment Income" at bounding box center [340, 100] width 84 height 22
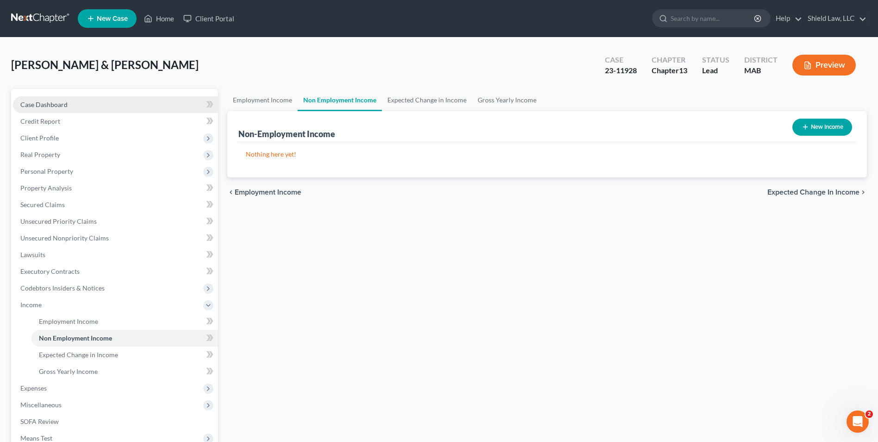
click at [81, 104] on link "Case Dashboard" at bounding box center [115, 104] width 205 height 17
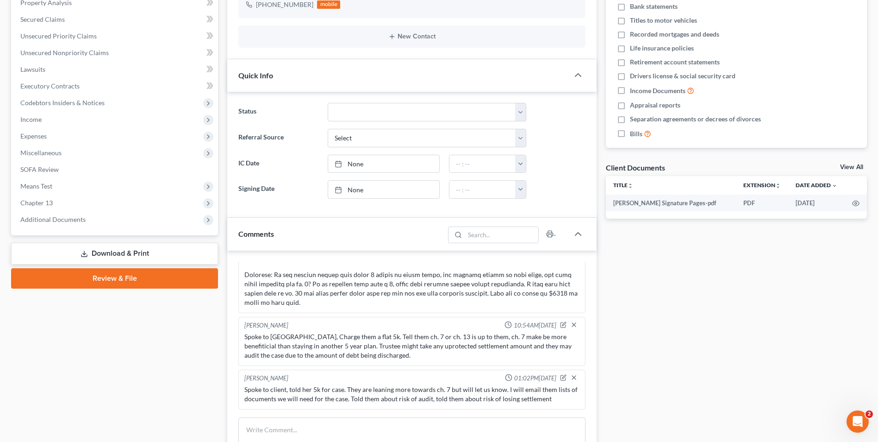
scroll to position [1291, 0]
click at [293, 425] on textarea at bounding box center [411, 434] width 347 height 34
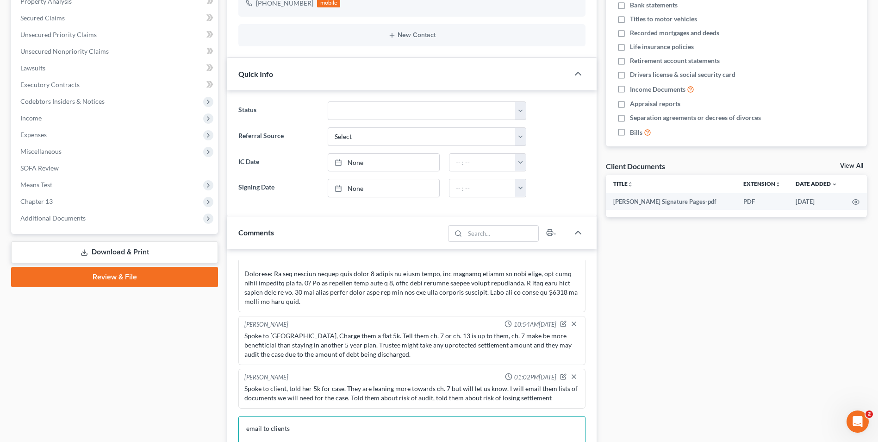
paste textarea "We will need the following documents for your bankruptcy case: A copy of your c…"
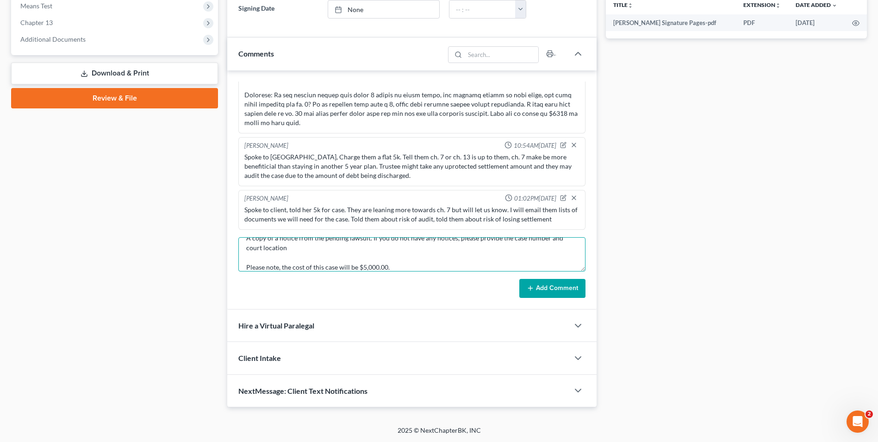
scroll to position [366, 0]
type textarea "email to clients We will need the following documents for your bankruptcy case:…"
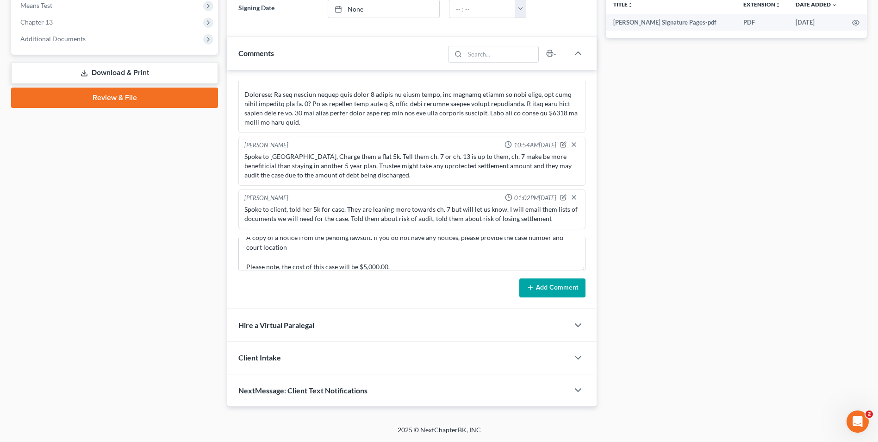
click at [530, 291] on icon at bounding box center [530, 287] width 7 height 7
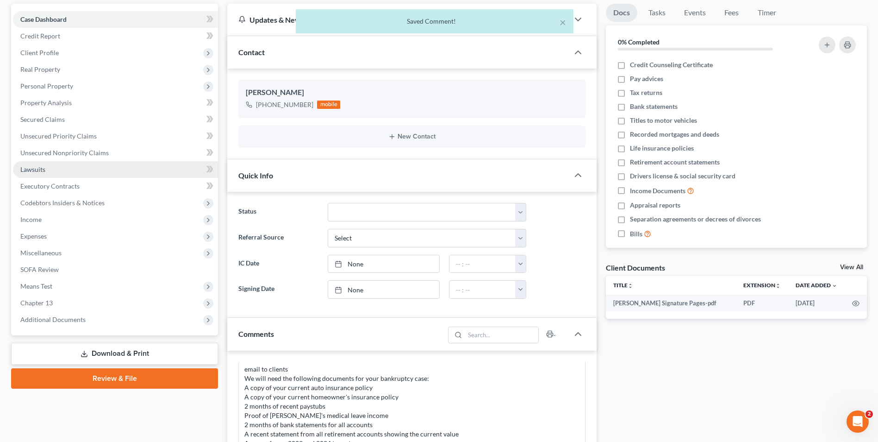
scroll to position [0, 0]
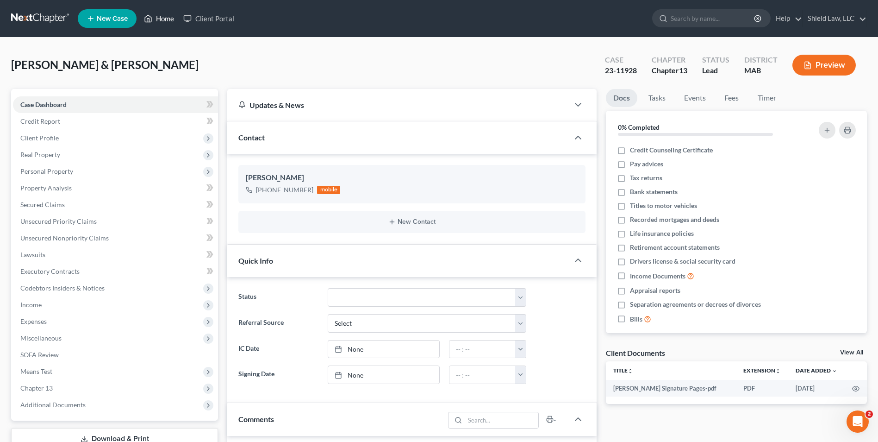
drag, startPoint x: 167, startPoint y: 19, endPoint x: 175, endPoint y: 3, distance: 17.6
click at [167, 19] on link "Home" at bounding box center [158, 18] width 39 height 17
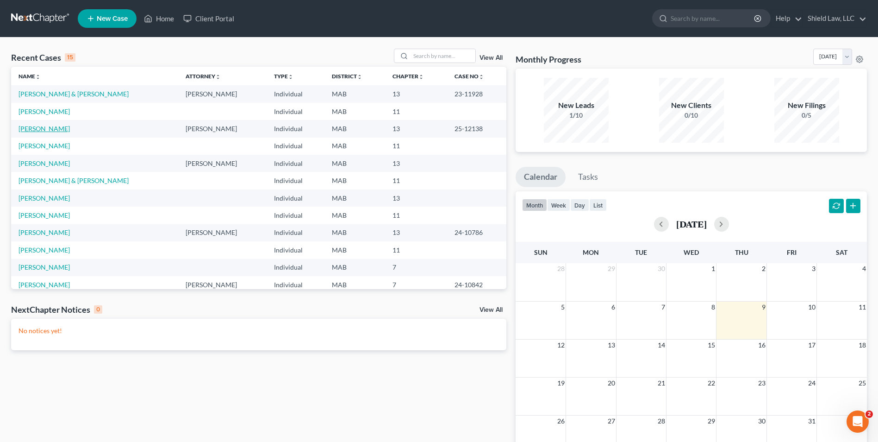
click at [38, 131] on link "[PERSON_NAME]" at bounding box center [44, 129] width 51 height 8
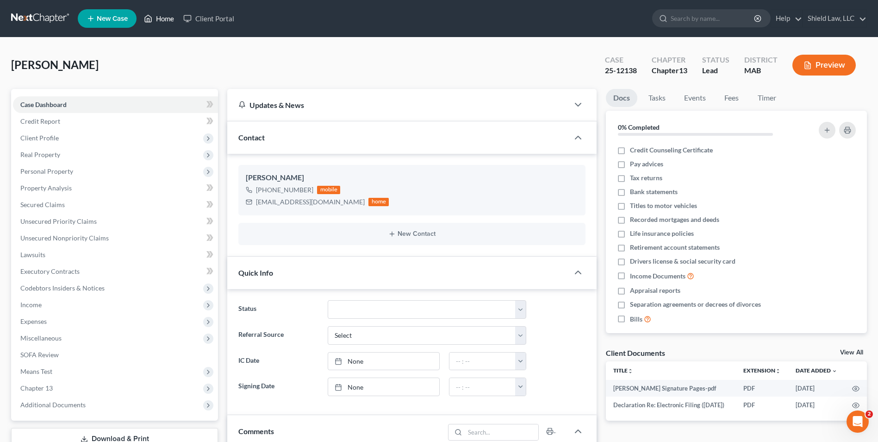
drag, startPoint x: 155, startPoint y: 11, endPoint x: 470, endPoint y: 30, distance: 315.8
click at [155, 11] on link "Home" at bounding box center [158, 18] width 39 height 17
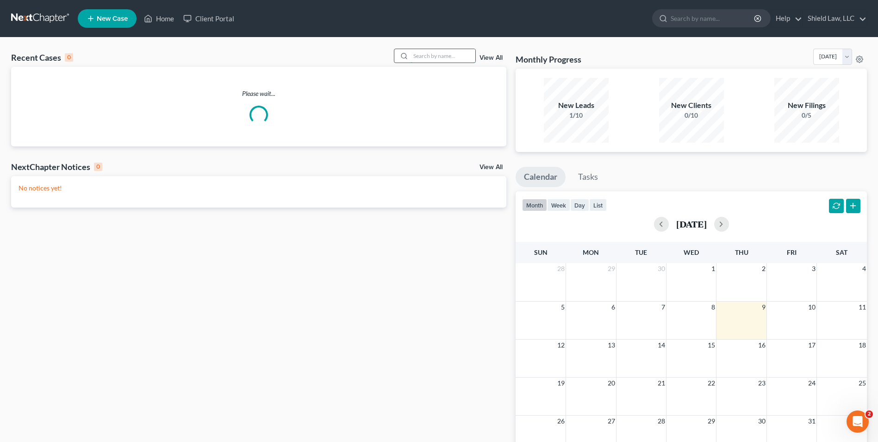
click at [454, 53] on input "search" at bounding box center [443, 55] width 65 height 13
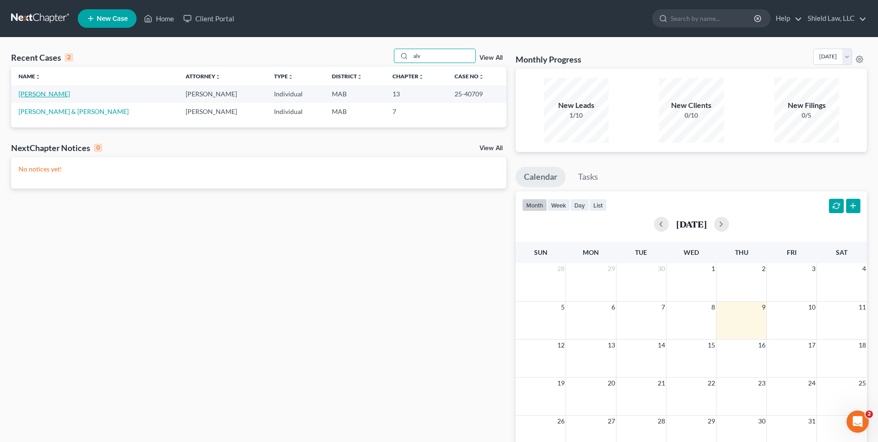
type input "alv"
click at [40, 93] on link "[PERSON_NAME]" at bounding box center [44, 94] width 51 height 8
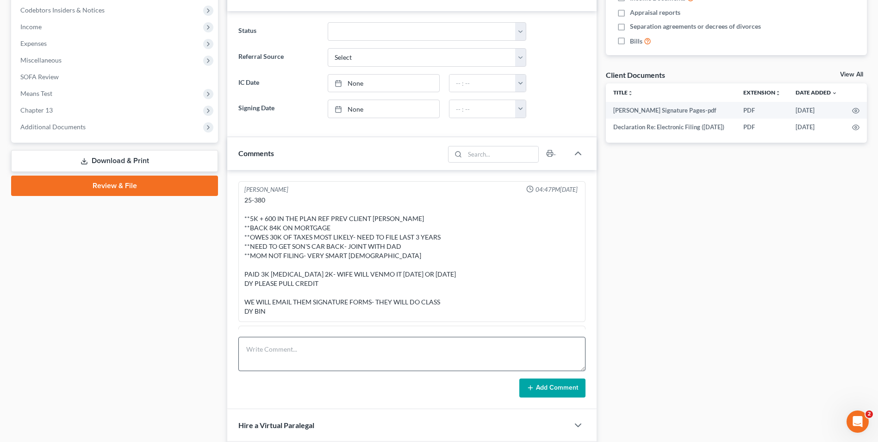
scroll to position [596, 0]
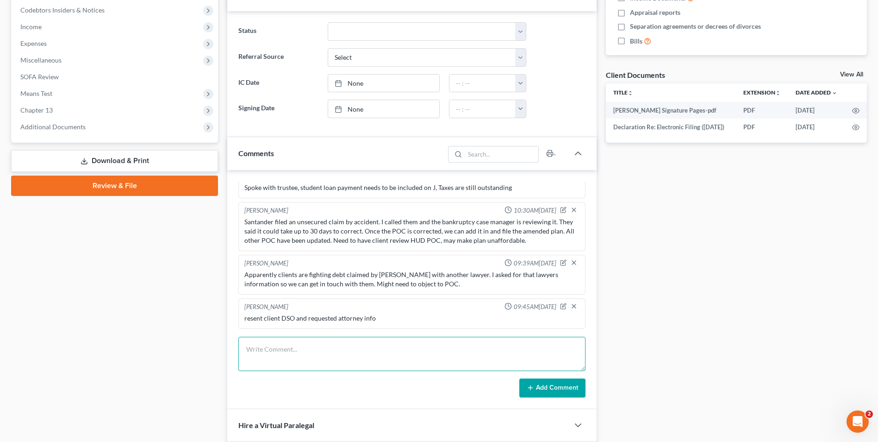
click at [313, 349] on textarea at bounding box center [411, 354] width 347 height 34
paste textarea "Rights Protection Law Group, PLLC [STREET_ADDRESS] Suite 100 [GEOGRAPHIC_DATA],…"
type textarea "Contact information for attorney against santander Rights Protection Law Group,…"
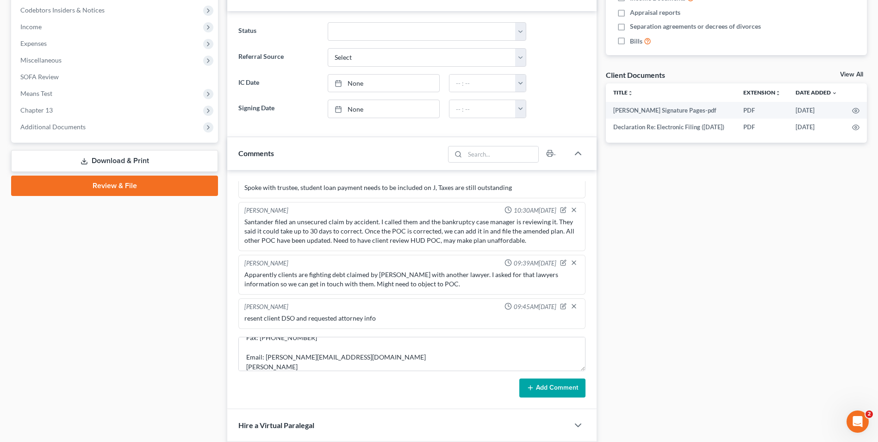
click at [550, 382] on button "Add Comment" at bounding box center [552, 387] width 66 height 19
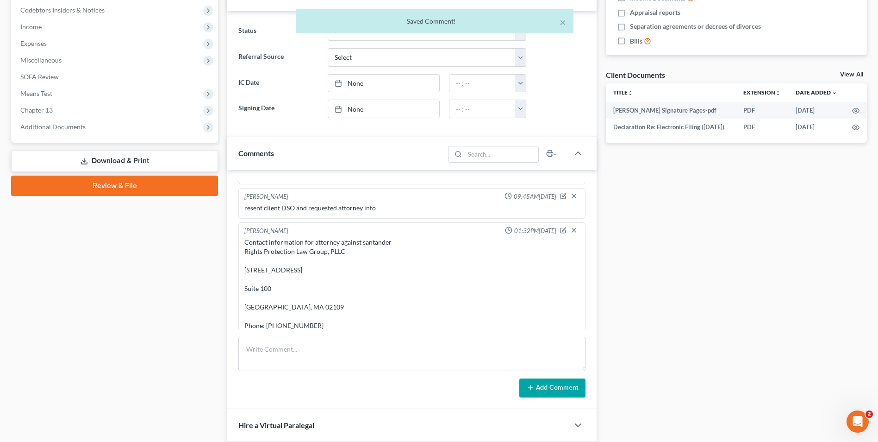
scroll to position [778, 0]
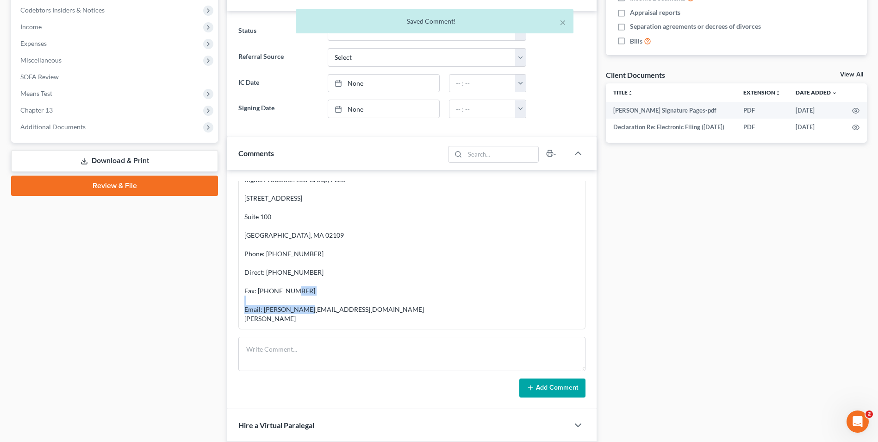
drag, startPoint x: 340, startPoint y: 311, endPoint x: 262, endPoint y: 307, distance: 77.9
click at [262, 307] on div "Contact information for attorney against santander Rights Protection Law Group,…" at bounding box center [411, 244] width 335 height 157
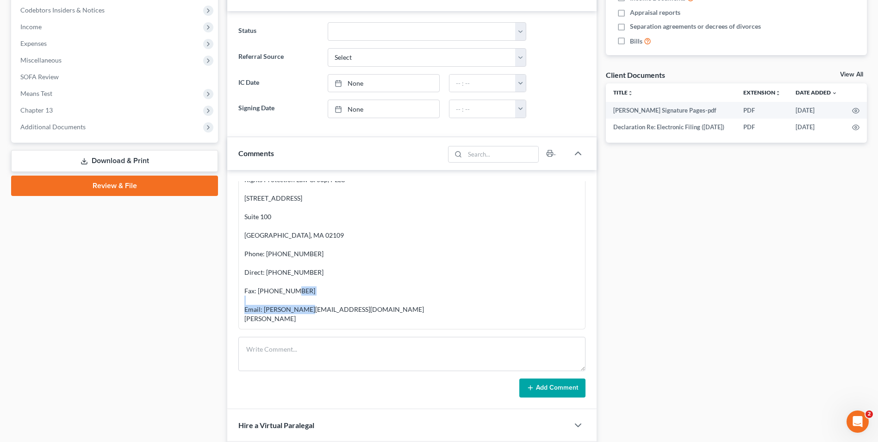
drag, startPoint x: 269, startPoint y: 306, endPoint x: 335, endPoint y: 309, distance: 65.8
click at [322, 306] on div "Contact information for attorney against santander Rights Protection Law Group,…" at bounding box center [411, 244] width 335 height 157
drag, startPoint x: 339, startPoint y: 310, endPoint x: 264, endPoint y: 311, distance: 75.5
click at [264, 311] on div "Contact information for attorney against santander Rights Protection Law Group,…" at bounding box center [411, 244] width 335 height 157
copy div "[PERSON_NAME][EMAIL_ADDRESS][DOMAIN_NAME]"
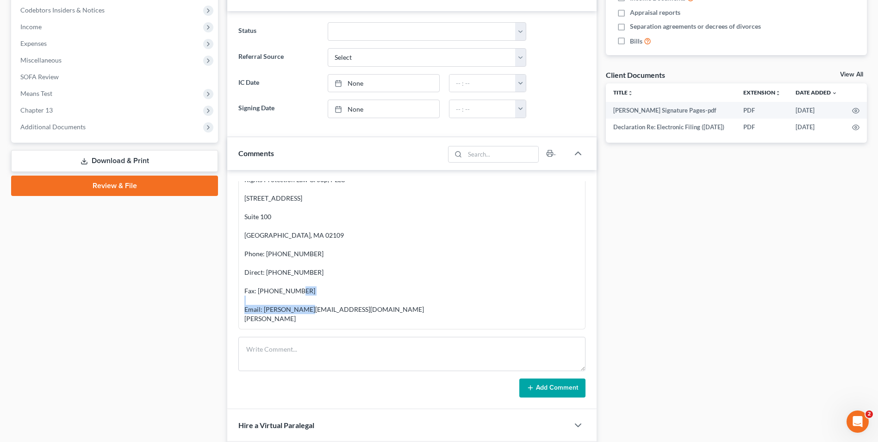
scroll to position [0, 0]
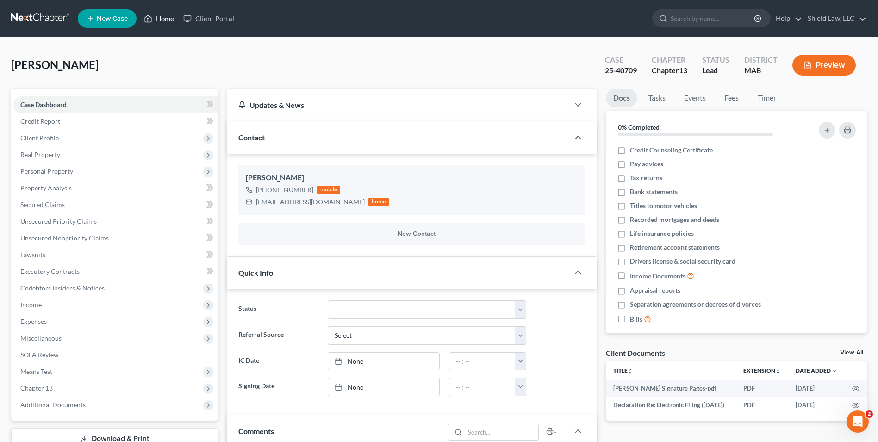
click at [159, 16] on link "Home" at bounding box center [158, 18] width 39 height 17
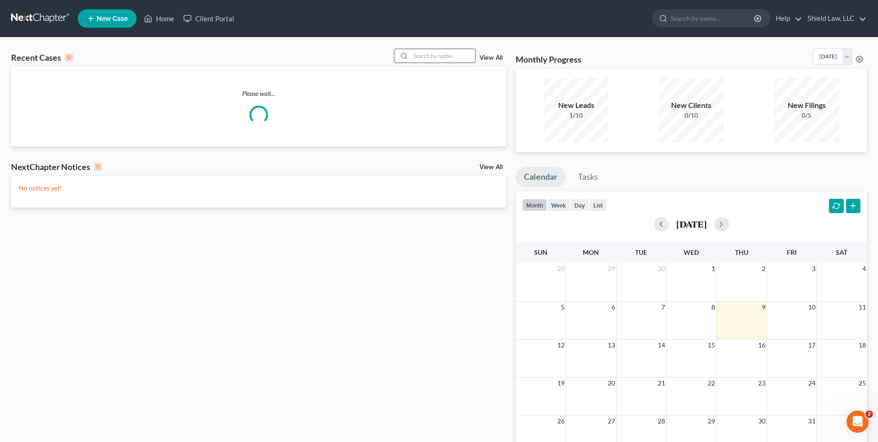
click at [420, 59] on input "search" at bounding box center [443, 55] width 65 height 13
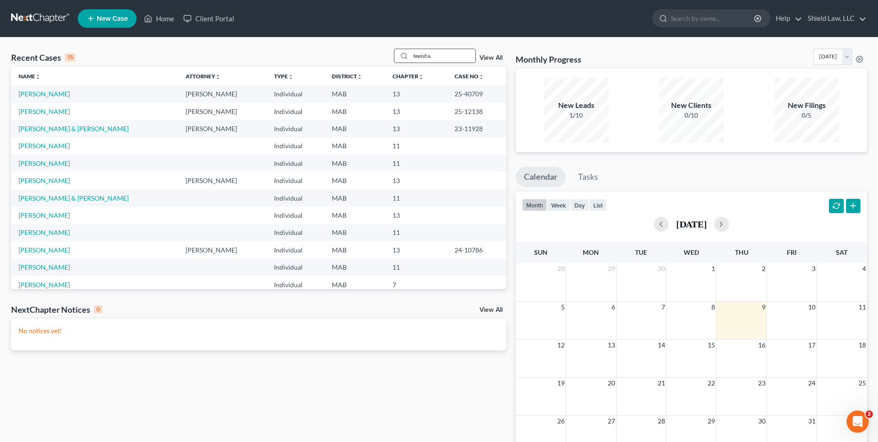
type input "teeisha"
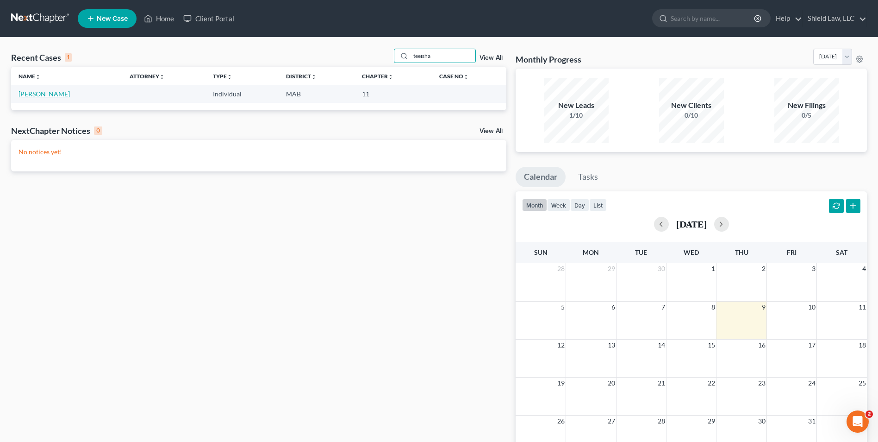
click at [23, 96] on link "[PERSON_NAME]" at bounding box center [44, 94] width 51 height 8
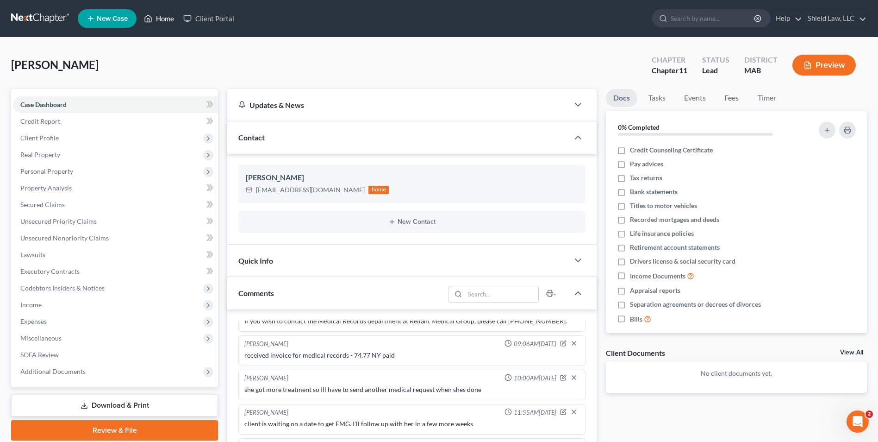
drag, startPoint x: 160, startPoint y: 12, endPoint x: 423, endPoint y: 30, distance: 264.0
click at [160, 11] on link "Home" at bounding box center [158, 18] width 39 height 17
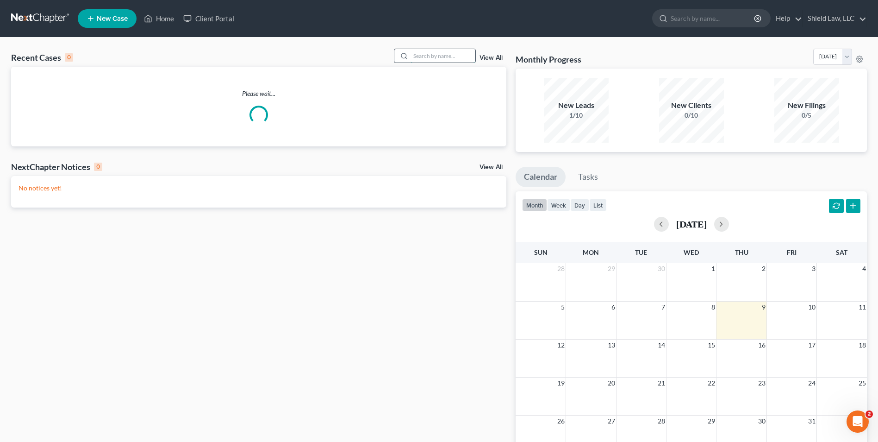
click at [423, 62] on input "search" at bounding box center [443, 55] width 65 height 13
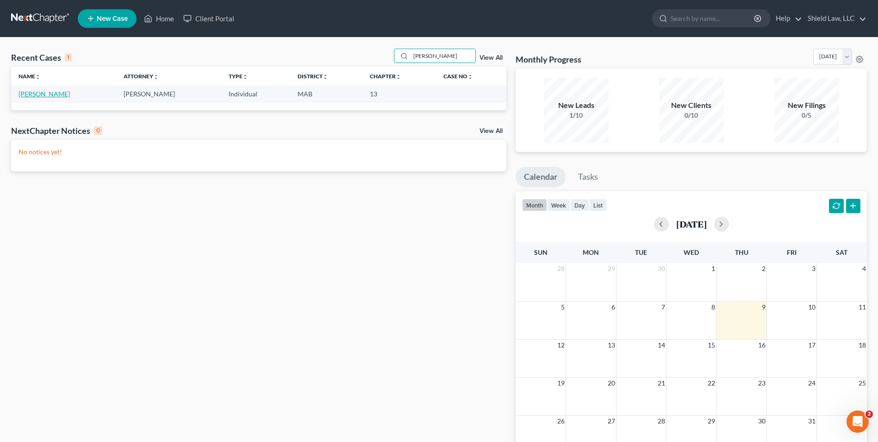
type input "[PERSON_NAME]"
click at [51, 93] on link "[PERSON_NAME]" at bounding box center [44, 94] width 51 height 8
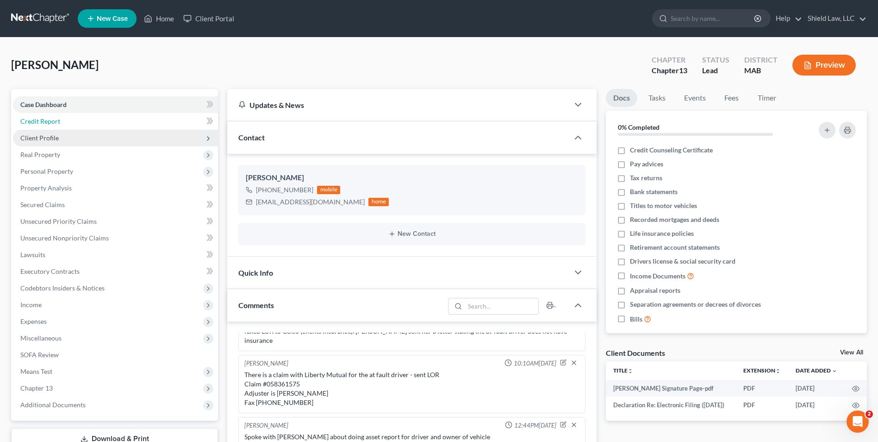
click at [83, 123] on link "Credit Report" at bounding box center [115, 121] width 205 height 17
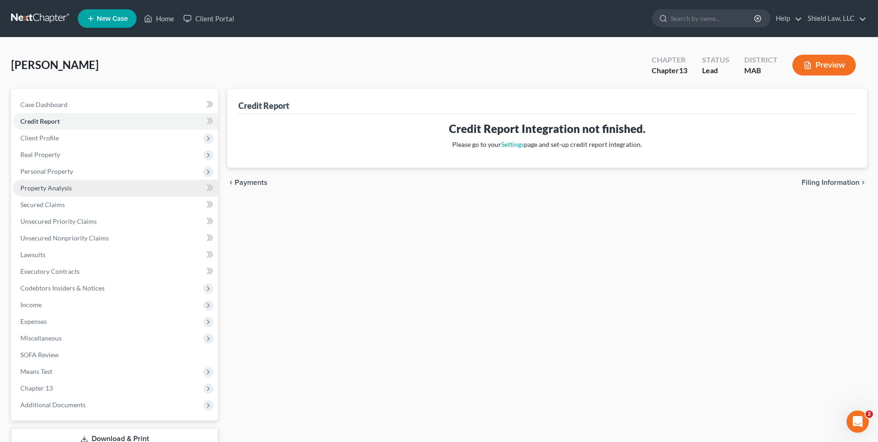
click at [86, 182] on link "Property Analysis" at bounding box center [115, 188] width 205 height 17
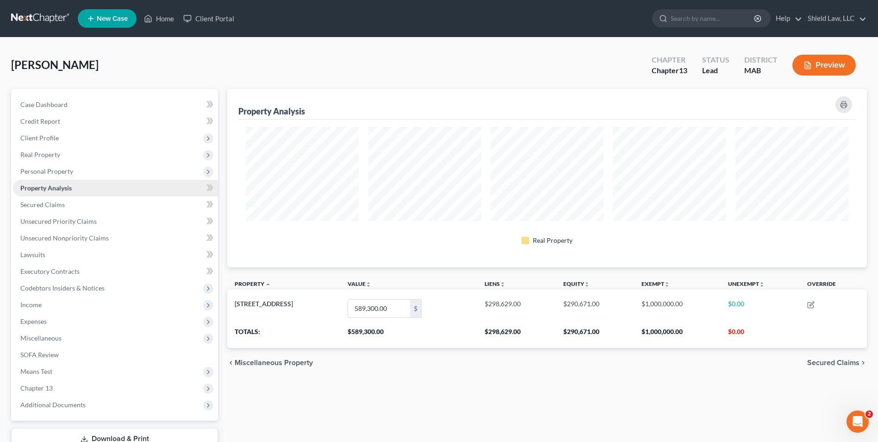
scroll to position [178, 640]
click at [86, 169] on span "Personal Property" at bounding box center [115, 171] width 205 height 17
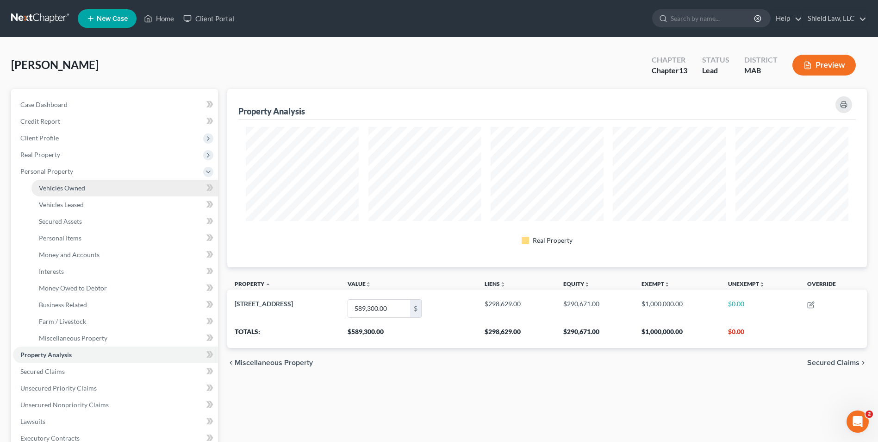
click at [86, 181] on link "Vehicles Owned" at bounding box center [124, 188] width 187 height 17
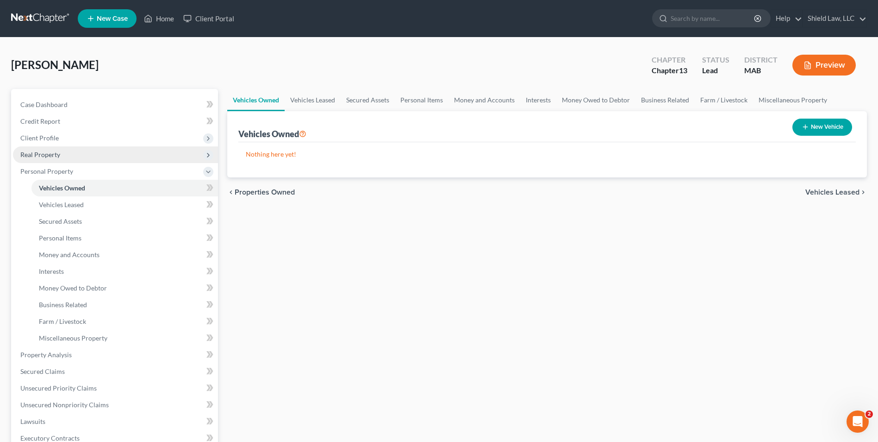
click at [70, 157] on span "Real Property" at bounding box center [115, 154] width 205 height 17
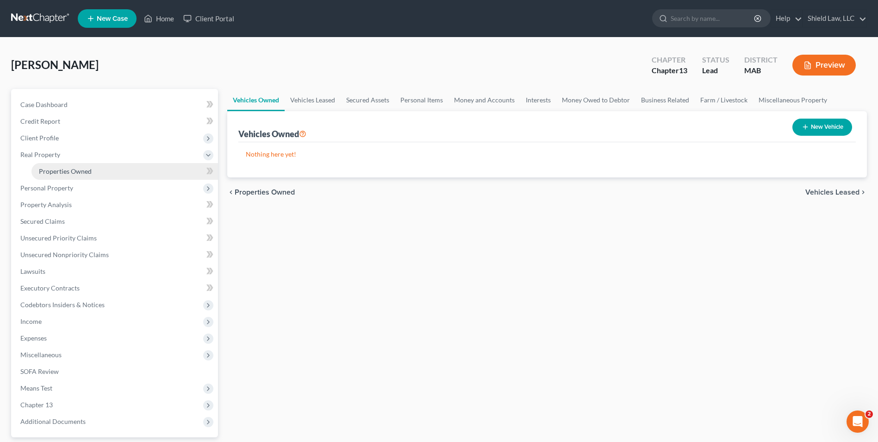
click at [78, 171] on span "Properties Owned" at bounding box center [65, 171] width 53 height 8
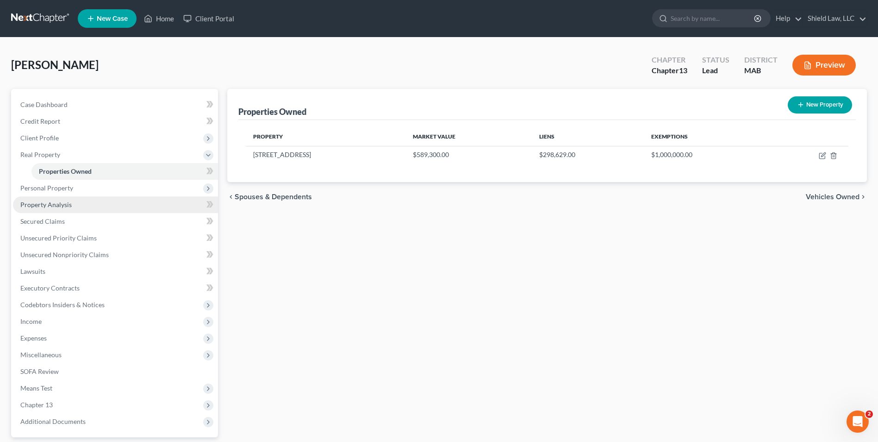
click at [77, 206] on link "Property Analysis" at bounding box center [115, 204] width 205 height 17
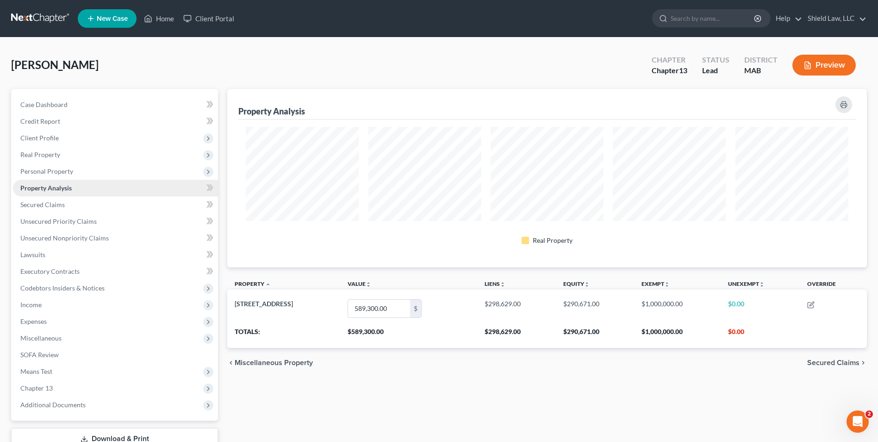
scroll to position [178, 640]
click at [67, 105] on span "Case Dashboard" at bounding box center [43, 104] width 47 height 8
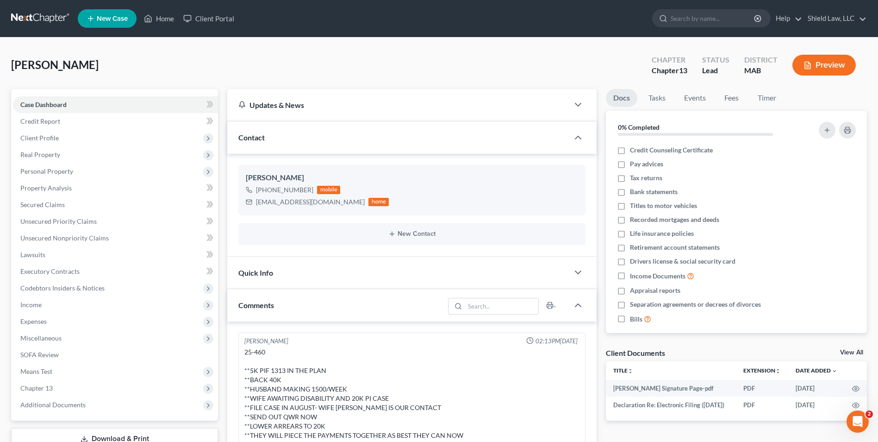
scroll to position [424, 0]
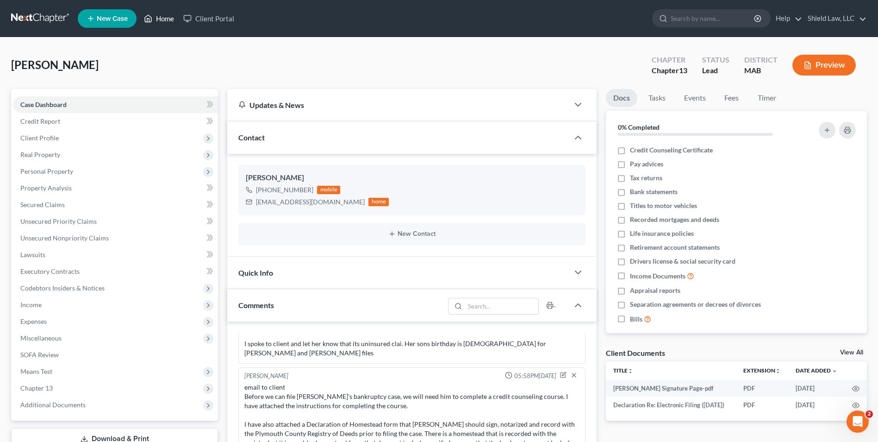
drag, startPoint x: 161, startPoint y: 16, endPoint x: 412, endPoint y: 61, distance: 254.3
click at [161, 16] on link "Home" at bounding box center [158, 18] width 39 height 17
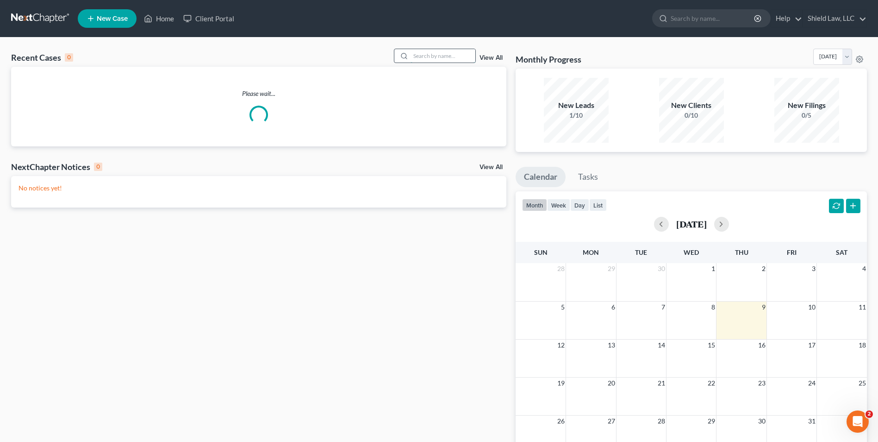
click at [425, 57] on input "search" at bounding box center [443, 55] width 65 height 13
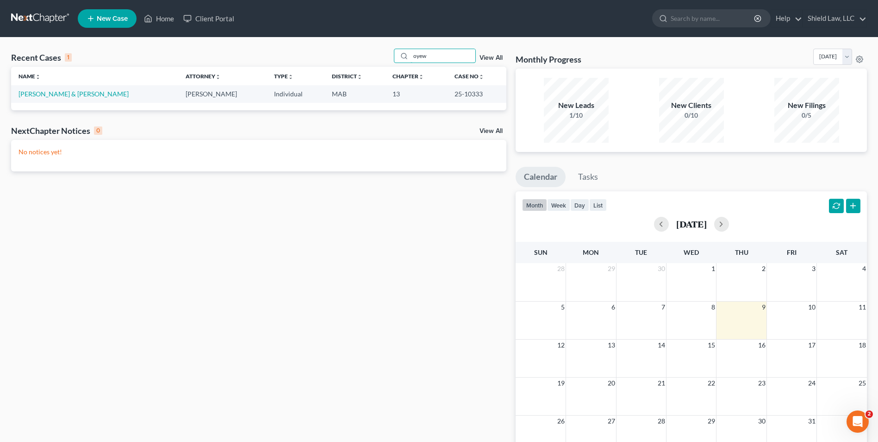
drag, startPoint x: 438, startPoint y: 59, endPoint x: 318, endPoint y: 50, distance: 120.7
click at [320, 55] on div "Recent Cases 1 oyew View All" at bounding box center [258, 58] width 495 height 18
type input "grama"
click at [44, 96] on link "[PERSON_NAME]" at bounding box center [44, 94] width 51 height 8
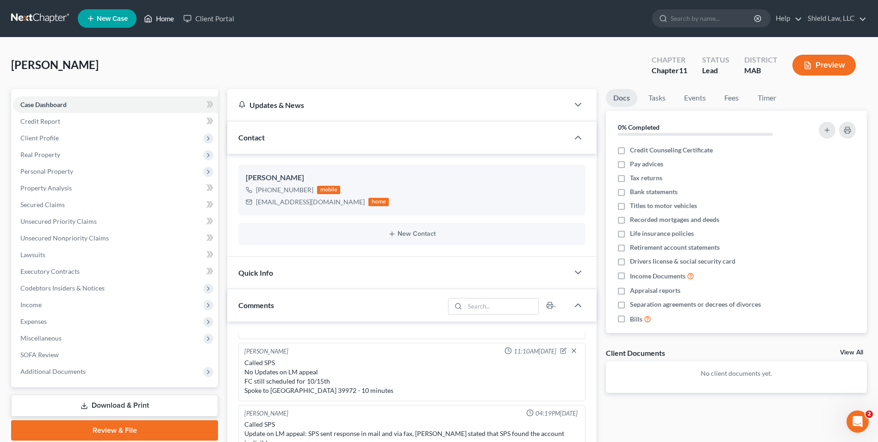
drag, startPoint x: 164, startPoint y: 18, endPoint x: 132, endPoint y: 0, distance: 36.5
click at [164, 18] on link "Home" at bounding box center [158, 18] width 39 height 17
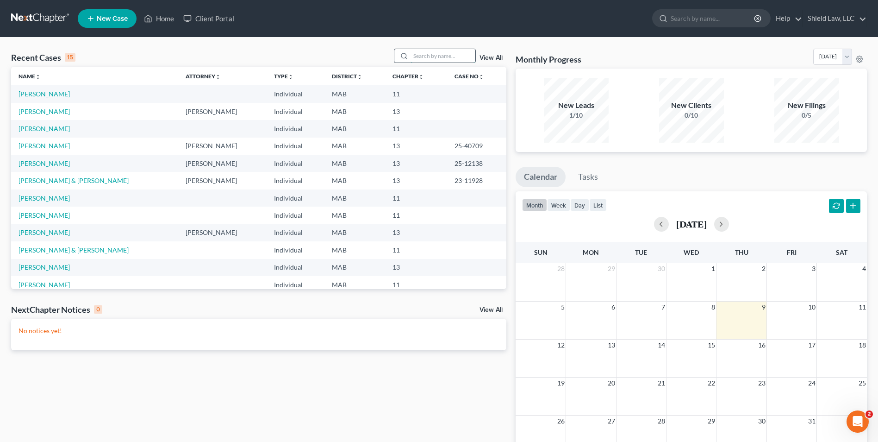
click at [454, 54] on input "search" at bounding box center [443, 55] width 65 height 13
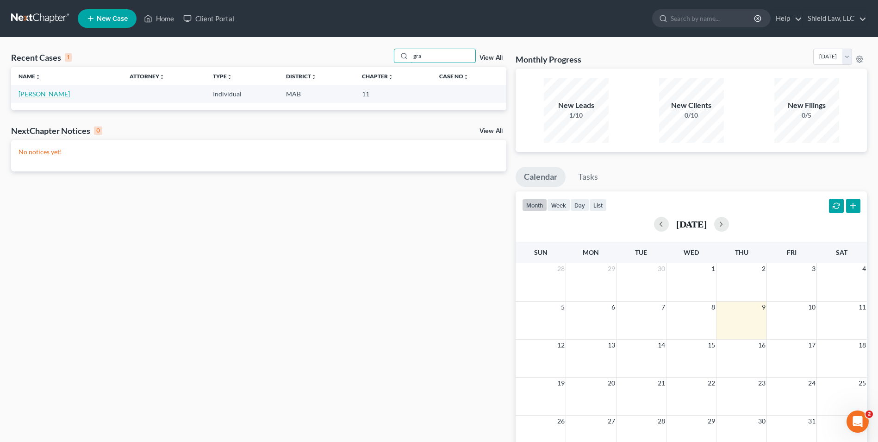
type input "gra"
click at [66, 93] on link "[PERSON_NAME]" at bounding box center [44, 94] width 51 height 8
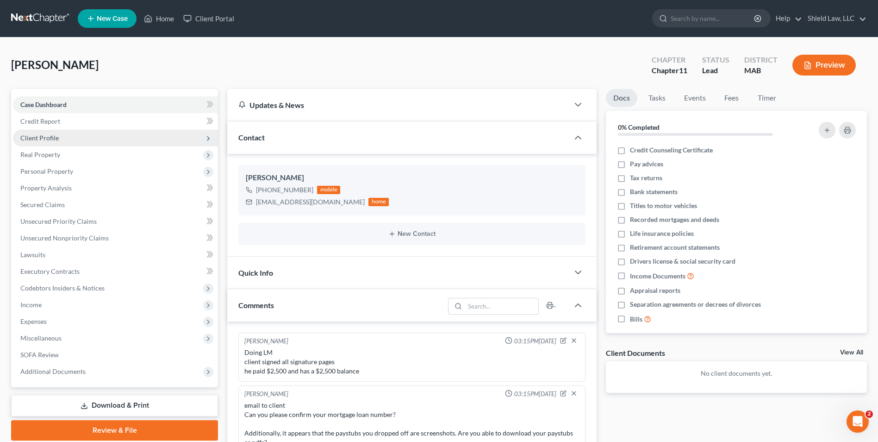
scroll to position [1023, 0]
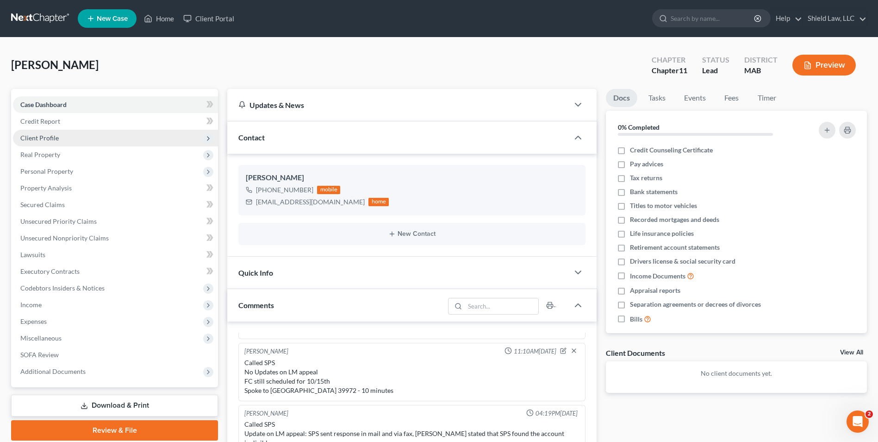
click at [73, 138] on span "Client Profile" at bounding box center [115, 138] width 205 height 17
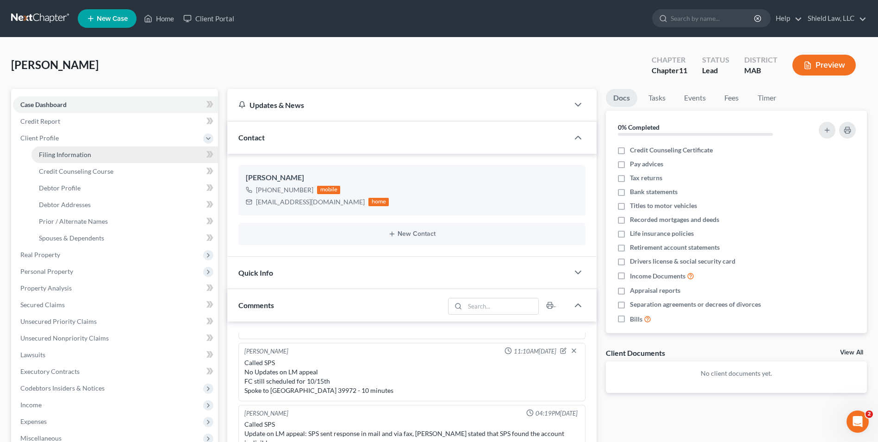
click at [81, 150] on link "Filing Information" at bounding box center [124, 154] width 187 height 17
select select "1"
select select "0"
select select "1"
select select "22"
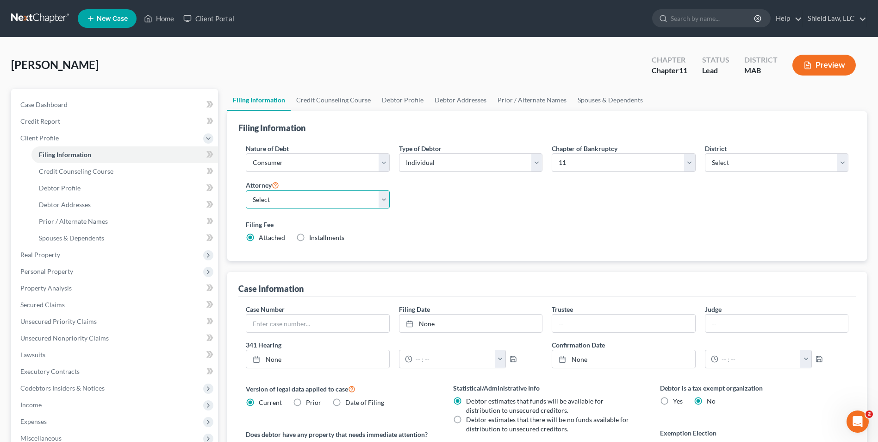
click at [286, 197] on select "Select [PERSON_NAME] - MA" at bounding box center [317, 199] width 143 height 19
select select "0"
click at [246, 190] on select "Select [PERSON_NAME] - MA" at bounding box center [317, 199] width 143 height 19
drag, startPoint x: 557, startPoint y: 153, endPoint x: 562, endPoint y: 157, distance: 6.2
click at [557, 153] on select "Select 7 11 12 13" at bounding box center [623, 162] width 143 height 19
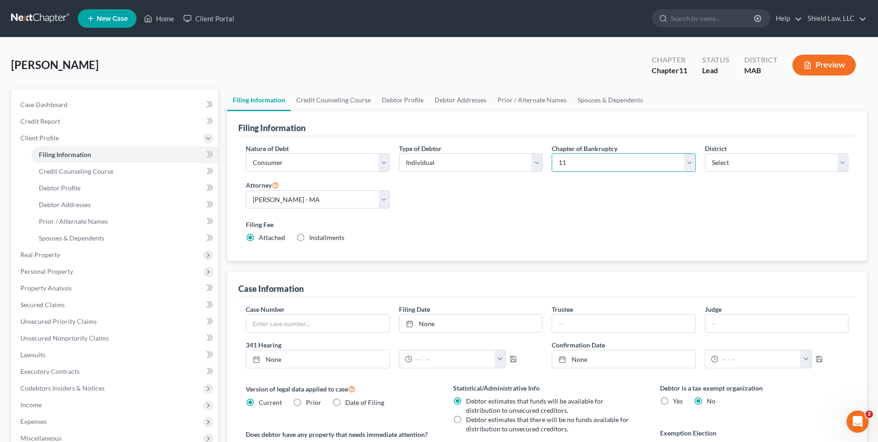
select select "3"
click at [552, 153] on select "Select 7 11 12 13" at bounding box center [623, 162] width 143 height 19
click at [455, 188] on div "Nature of Debt Select Business Consumer Other Nature of Business Select Clearin…" at bounding box center [547, 196] width 612 height 106
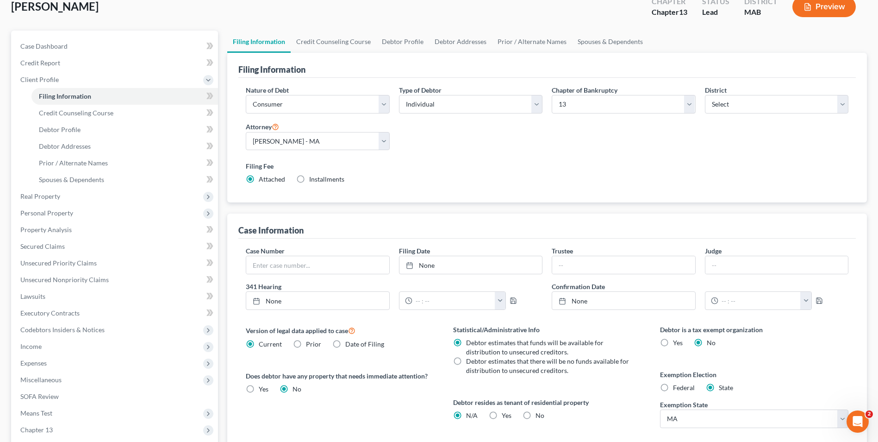
scroll to position [168, 0]
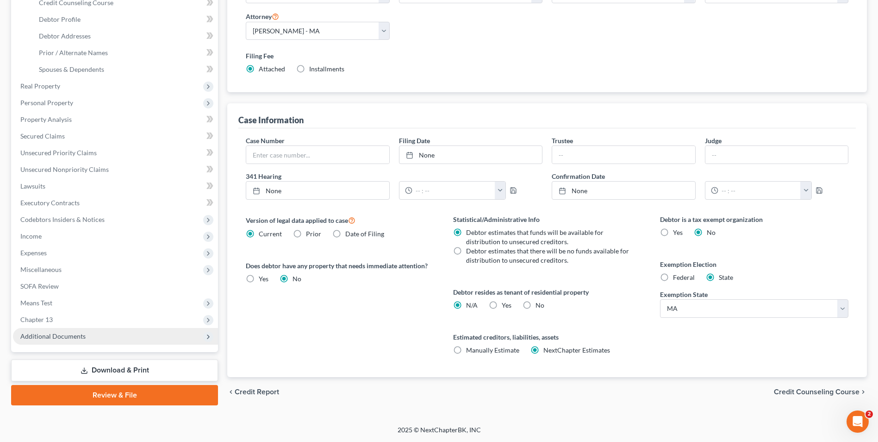
click at [105, 334] on span "Additional Documents" at bounding box center [115, 336] width 205 height 17
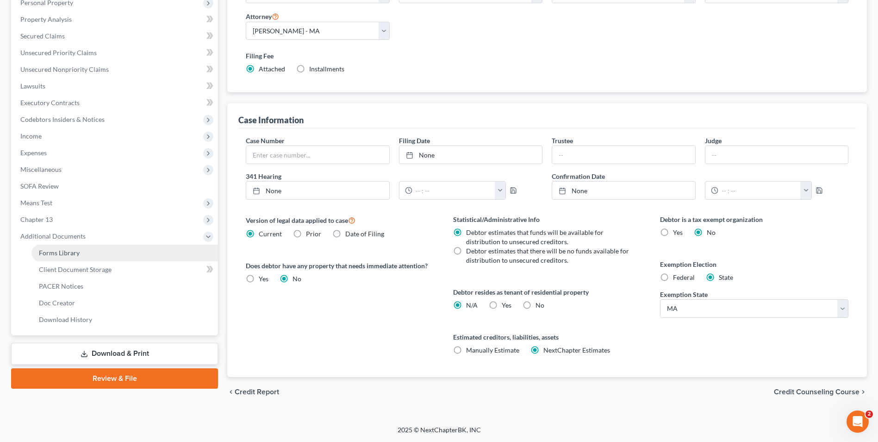
click at [116, 252] on link "Forms Library" at bounding box center [124, 252] width 187 height 17
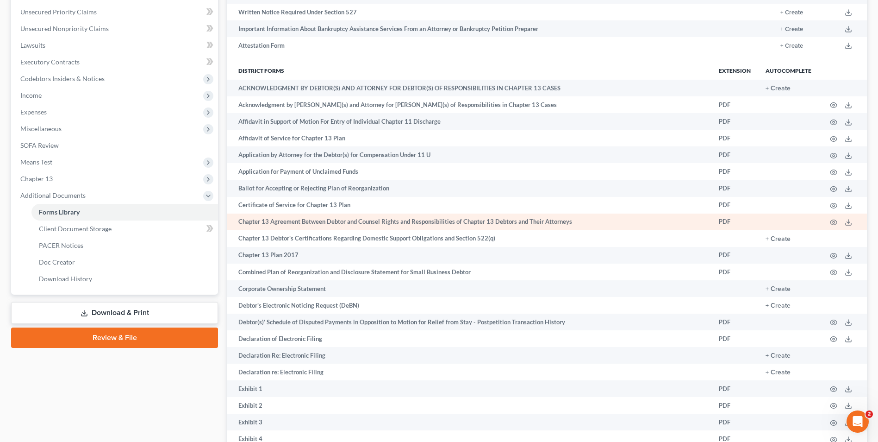
scroll to position [231, 0]
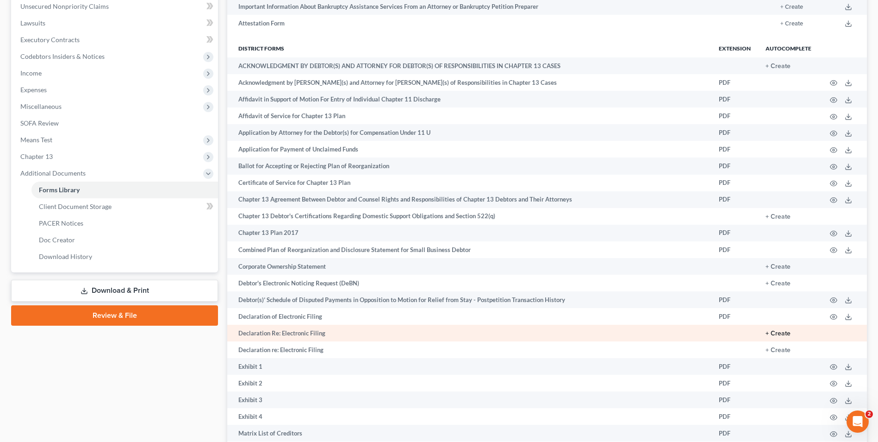
click at [773, 331] on button "+ Create" at bounding box center [778, 333] width 25 height 6
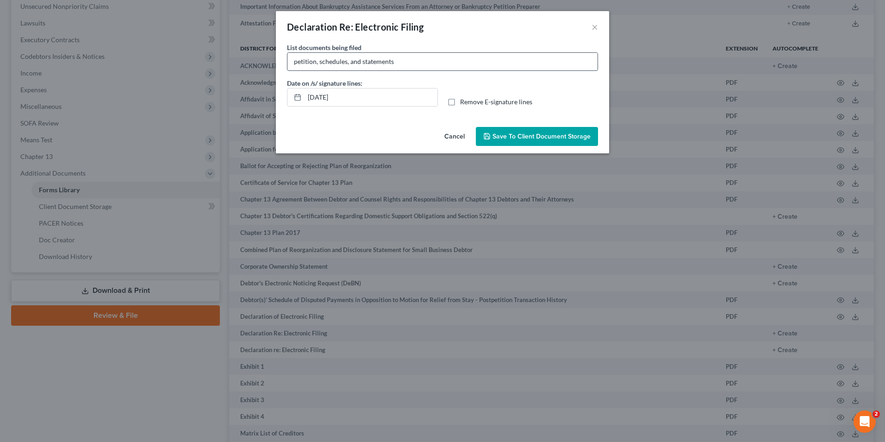
click at [405, 62] on input "petition, schedules, and statements" at bounding box center [442, 62] width 310 height 18
type input "petition, schedules, and statement of financial affairs"
click at [460, 104] on label "Remove E-signature lines" at bounding box center [496, 101] width 72 height 9
click at [464, 103] on input "Remove E-signature lines" at bounding box center [467, 100] width 6 height 6
checkbox input "true"
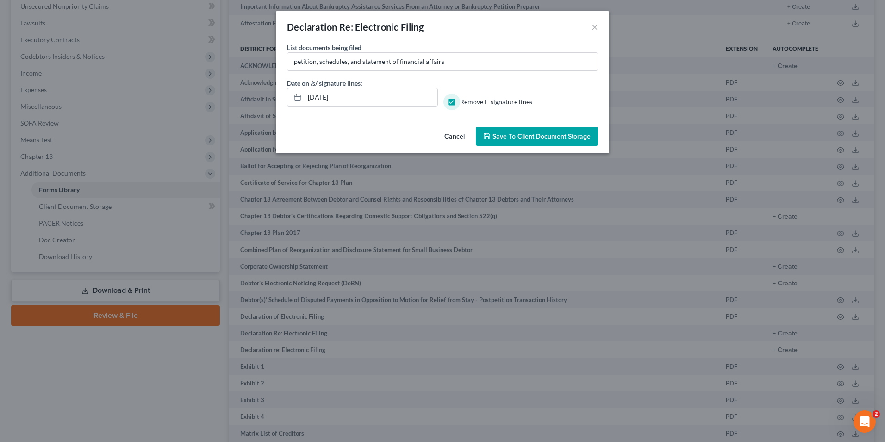
click at [517, 135] on span "Save to Client Document Storage" at bounding box center [542, 136] width 98 height 8
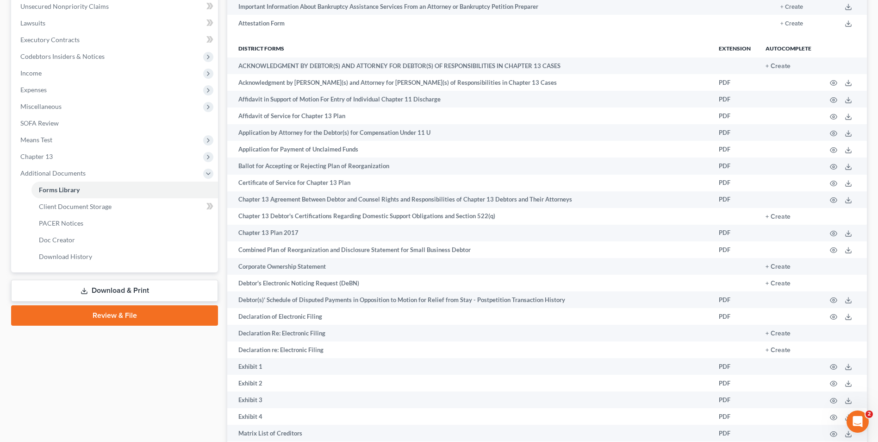
drag, startPoint x: 98, startPoint y: 291, endPoint x: 216, endPoint y: 205, distance: 146.1
click at [99, 291] on link "Download & Print" at bounding box center [114, 291] width 207 height 22
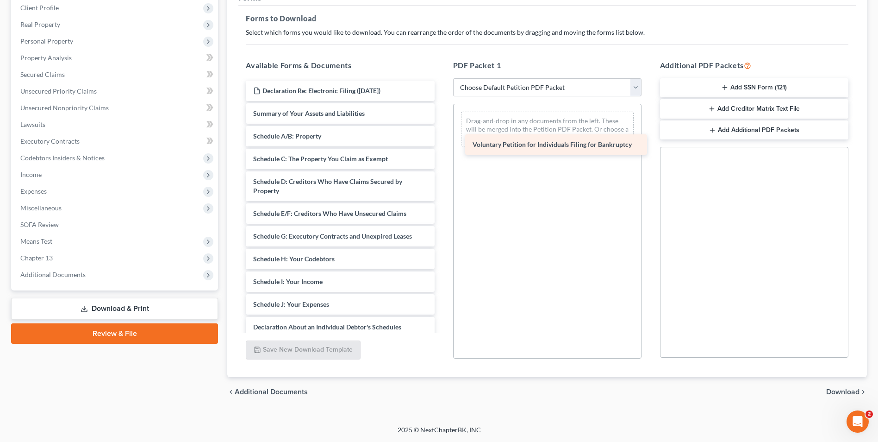
drag, startPoint x: 353, startPoint y: 112, endPoint x: 557, endPoint y: 146, distance: 206.5
click at [442, 143] on div "Voluntary Petition for Individuals Filing for Bankruptcy Declaration Re: Electr…" at bounding box center [339, 286] width 203 height 411
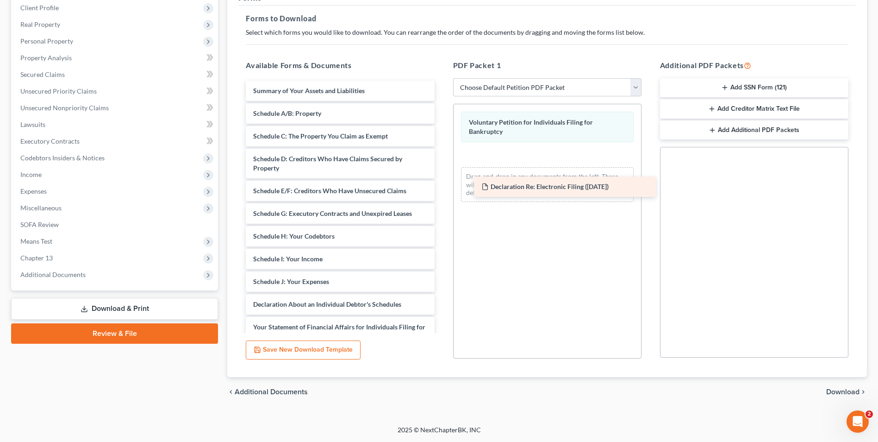
drag, startPoint x: 323, startPoint y: 87, endPoint x: 548, endPoint y: 183, distance: 244.7
click at [442, 183] on div "Declaration Re: Electronic Filing ([DATE]) Declaration Re: Electronic Filing ([…" at bounding box center [339, 275] width 203 height 388
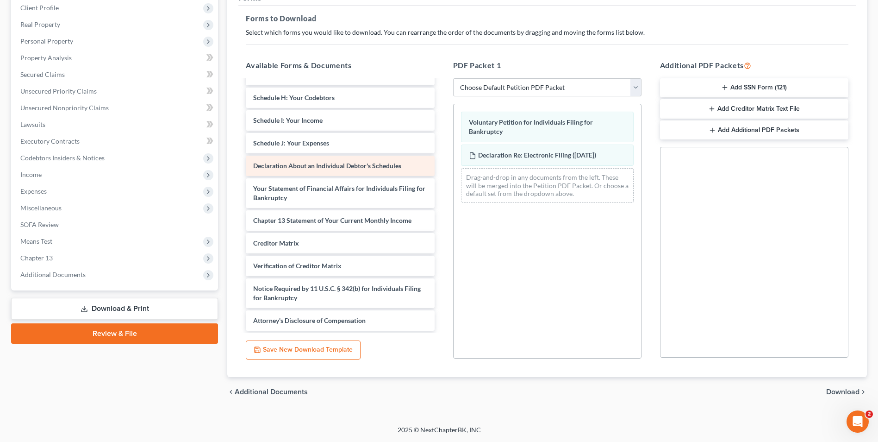
scroll to position [116, 0]
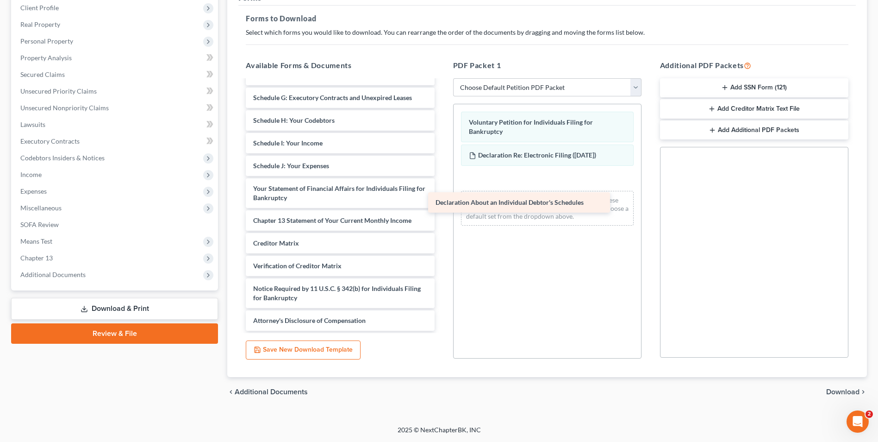
drag, startPoint x: 364, startPoint y: 165, endPoint x: 552, endPoint y: 204, distance: 192.3
click at [442, 204] on div "Declaration About an Individual Debtor's Schedules Summary of Your Assets and L…" at bounding box center [339, 148] width 203 height 366
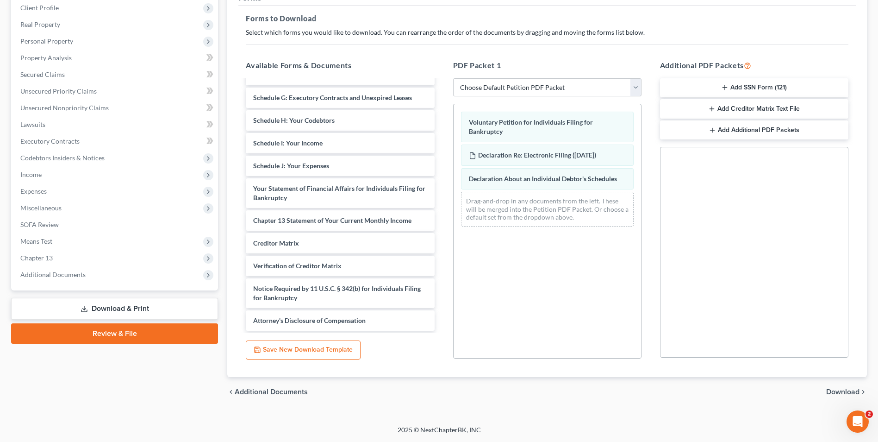
click at [759, 86] on button "Add SSN Form (121)" at bounding box center [754, 87] width 188 height 19
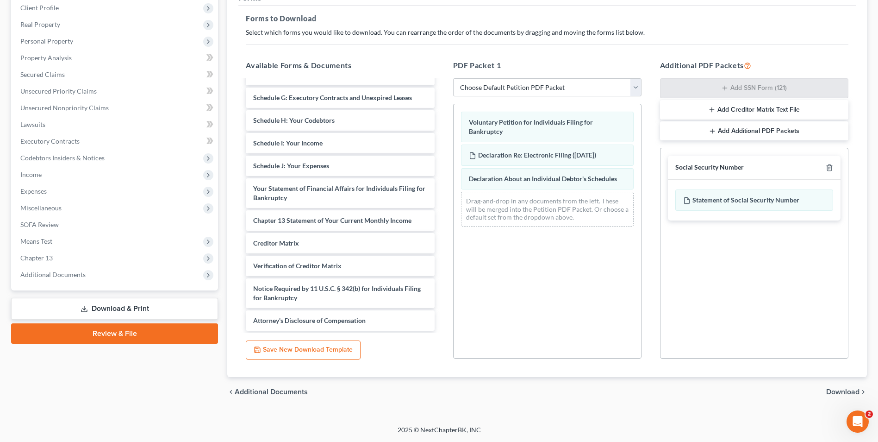
click at [843, 394] on span "Download" at bounding box center [842, 391] width 33 height 7
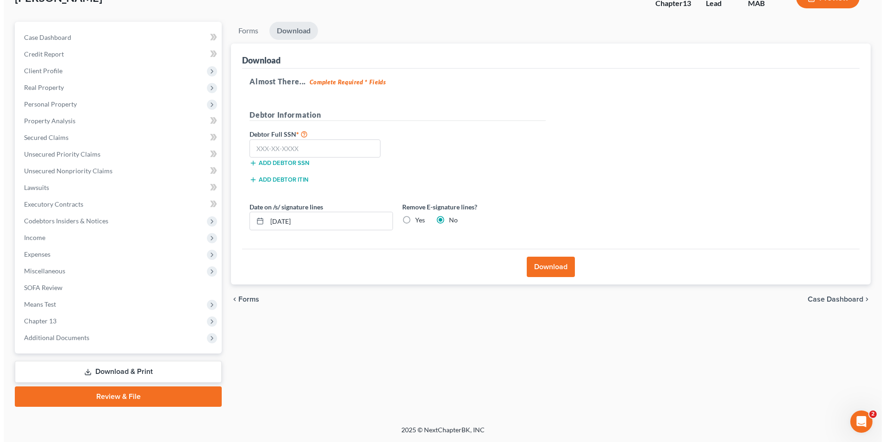
scroll to position [67, 0]
click at [297, 143] on input "text" at bounding box center [311, 148] width 131 height 19
type input "024-72-6288"
click at [412, 219] on label "Yes" at bounding box center [417, 219] width 10 height 9
click at [415, 219] on input "Yes" at bounding box center [418, 218] width 6 height 6
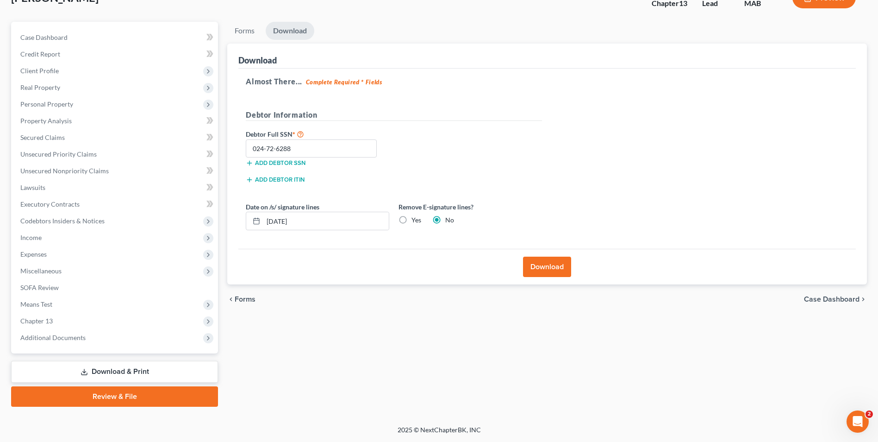
radio input "true"
radio input "false"
click at [544, 264] on button "Download" at bounding box center [547, 266] width 48 height 20
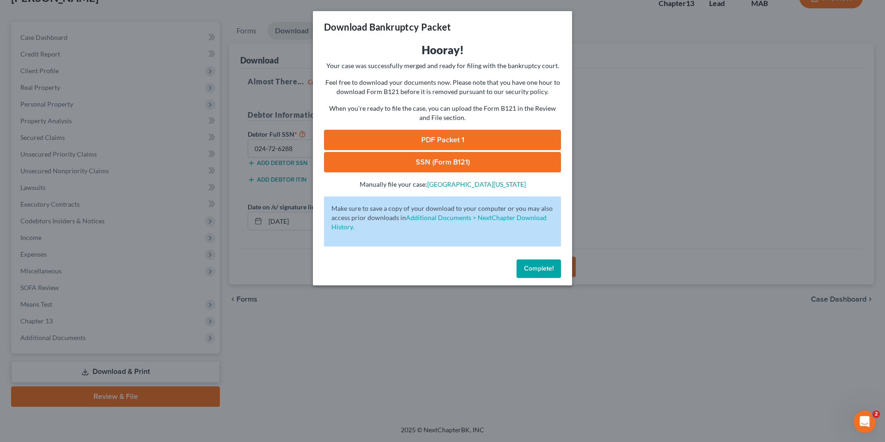
click at [541, 138] on link "PDF Packet 1" at bounding box center [442, 140] width 237 height 20
click at [455, 162] on link "SSN (Form B121)" at bounding box center [442, 162] width 237 height 20
click at [527, 265] on span "Complete!" at bounding box center [539, 268] width 30 height 8
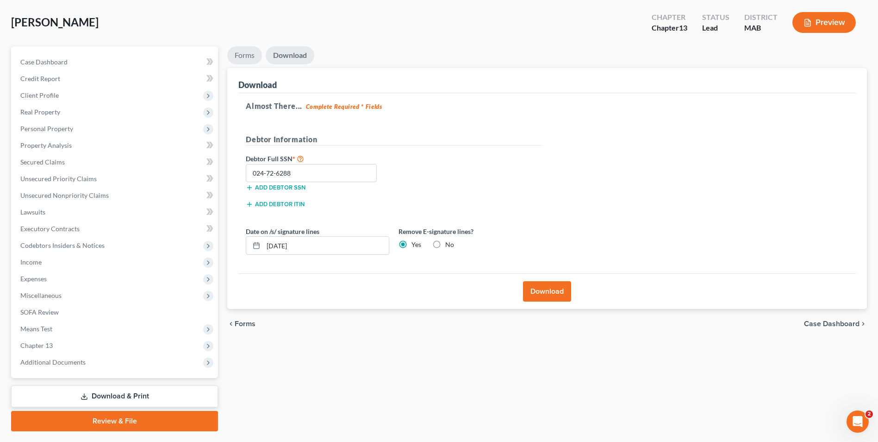
scroll to position [0, 0]
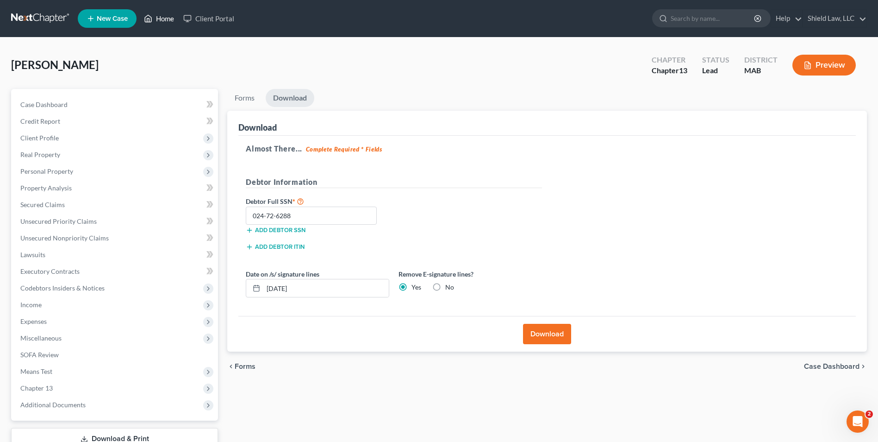
click at [156, 16] on link "Home" at bounding box center [158, 18] width 39 height 17
